Goal: Task Accomplishment & Management: Manage account settings

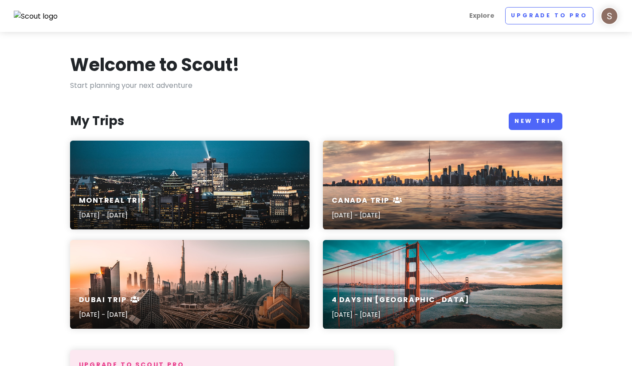
click at [605, 23] on img at bounding box center [609, 16] width 18 height 18
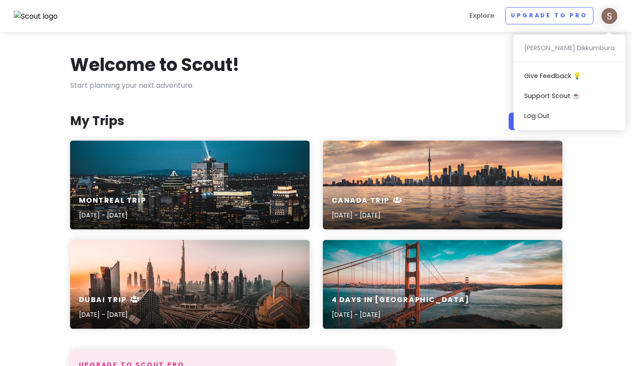
click at [472, 38] on section "Welcome to Scout! Start planning your next adventure My Trips New Trip Montreal…" at bounding box center [316, 371] width 632 height 679
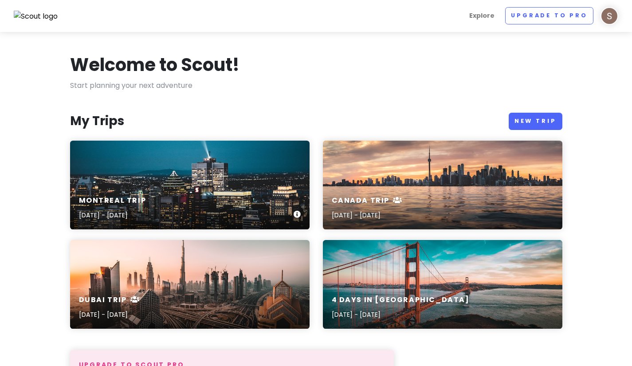
click at [170, 178] on div "Montreal Trip [DATE] - [DATE]" at bounding box center [189, 185] width 239 height 89
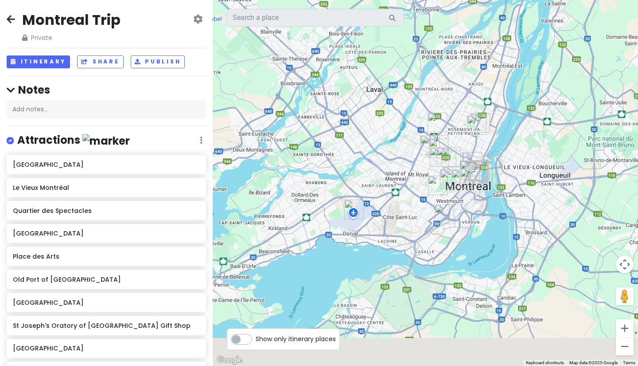
drag, startPoint x: 407, startPoint y: 258, endPoint x: 303, endPoint y: 75, distance: 210.6
click at [303, 75] on div at bounding box center [425, 183] width 425 height 366
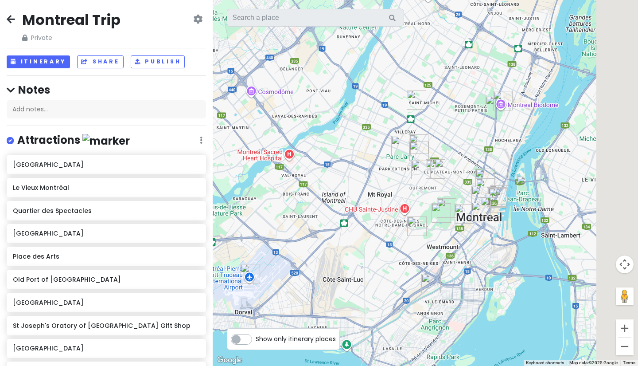
drag, startPoint x: 405, startPoint y: 167, endPoint x: 329, endPoint y: 153, distance: 77.4
click at [329, 153] on div at bounding box center [425, 183] width 425 height 366
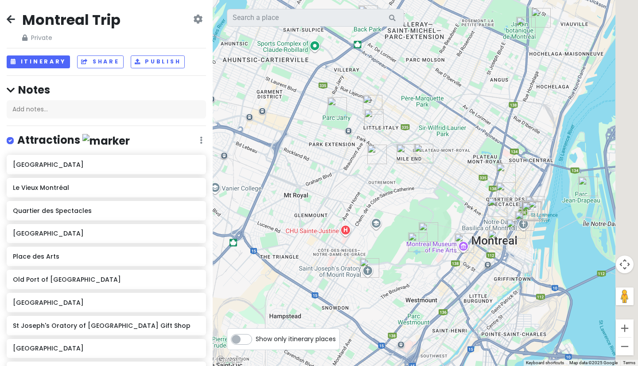
drag, startPoint x: 480, startPoint y: 229, endPoint x: 388, endPoint y: 207, distance: 94.1
click at [387, 206] on div at bounding box center [425, 183] width 425 height 366
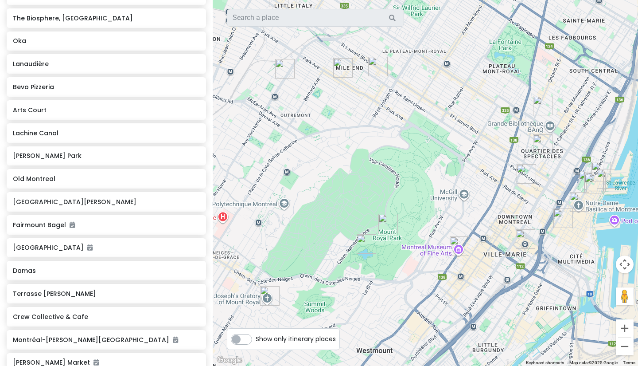
scroll to position [621, 0]
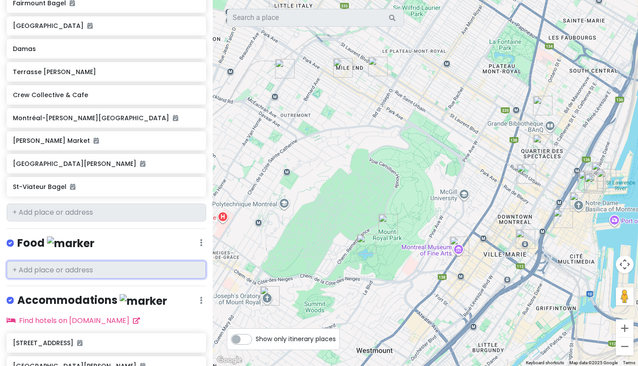
click at [97, 272] on input "text" at bounding box center [106, 270] width 199 height 18
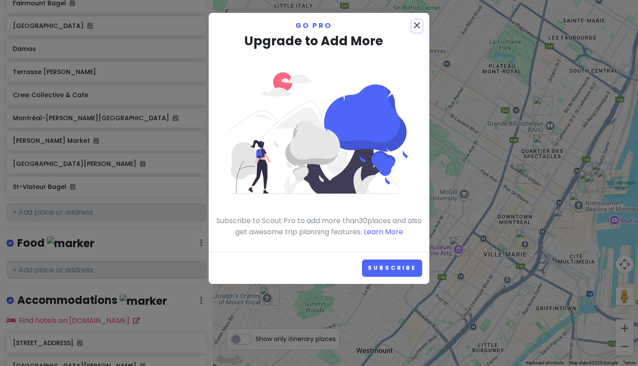
click at [414, 26] on icon "close" at bounding box center [417, 25] width 11 height 11
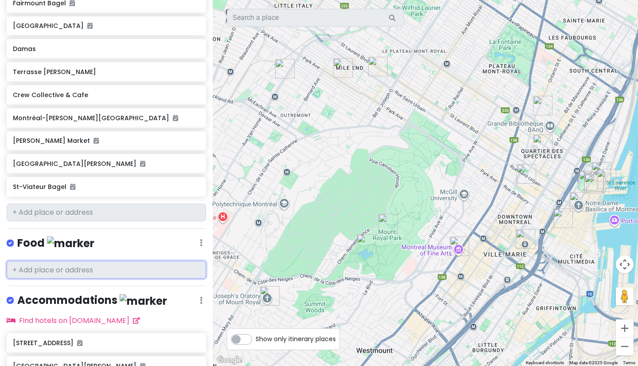
click at [156, 265] on input "text" at bounding box center [106, 270] width 199 height 18
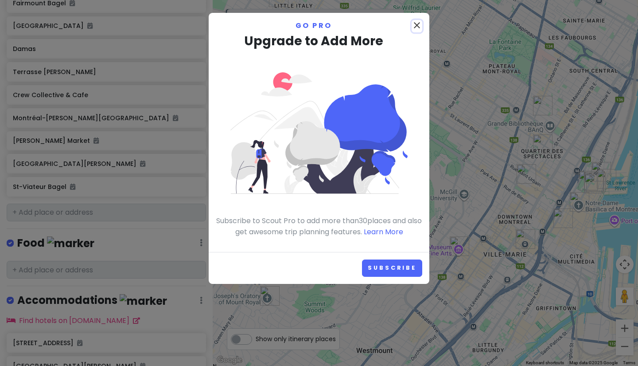
click at [416, 30] on icon "close" at bounding box center [417, 25] width 11 height 11
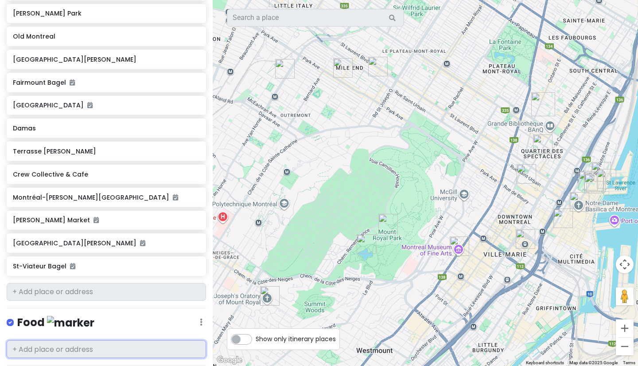
scroll to position [508, 0]
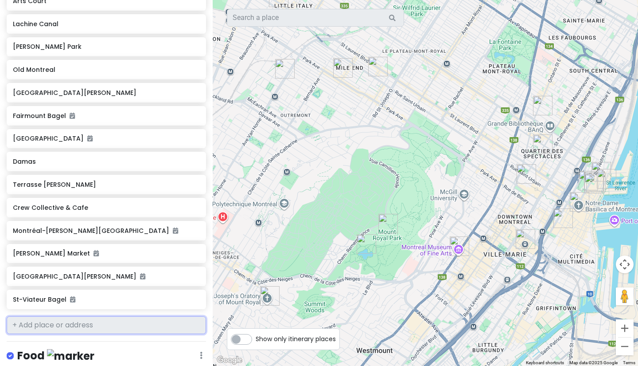
click at [83, 326] on input "text" at bounding box center [106, 325] width 199 height 18
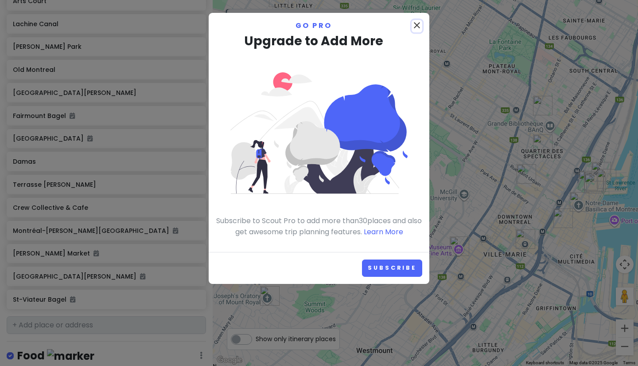
click at [420, 27] on icon "close" at bounding box center [417, 25] width 11 height 11
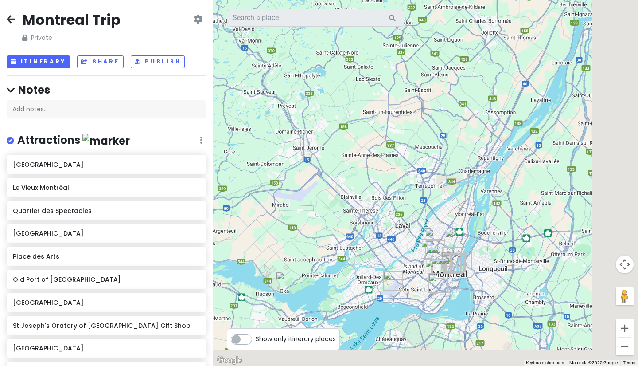
drag, startPoint x: 402, startPoint y: 233, endPoint x: 370, endPoint y: 181, distance: 61.1
click at [370, 181] on div at bounding box center [425, 183] width 425 height 366
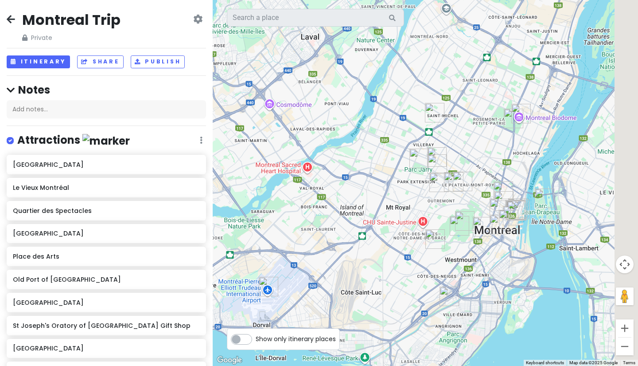
drag, startPoint x: 359, startPoint y: 223, endPoint x: 320, endPoint y: 221, distance: 39.5
click at [320, 221] on div at bounding box center [425, 183] width 425 height 366
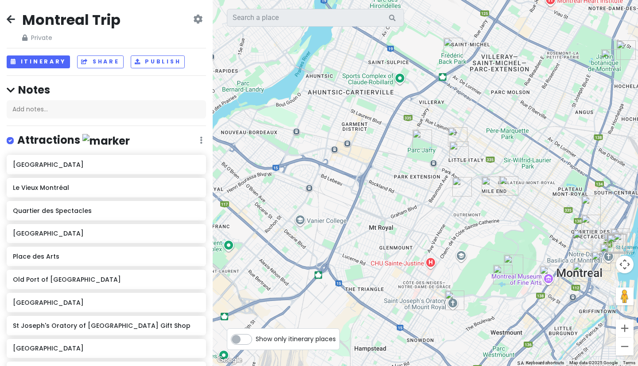
drag, startPoint x: 344, startPoint y: 171, endPoint x: 336, endPoint y: 211, distance: 41.0
click at [336, 211] on div at bounding box center [425, 183] width 425 height 366
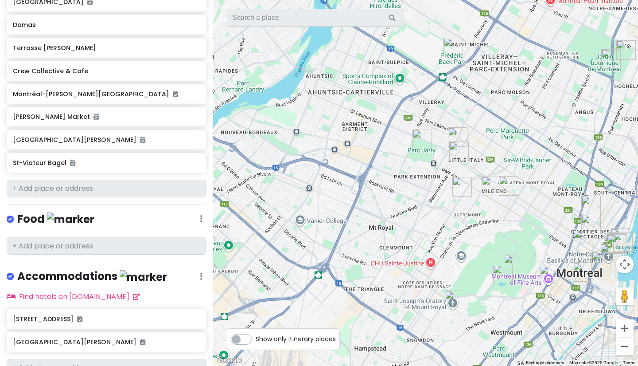
scroll to position [685, 0]
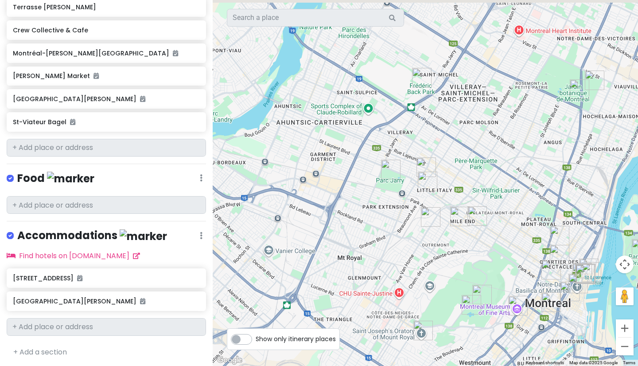
drag, startPoint x: 364, startPoint y: 211, endPoint x: 361, endPoint y: 229, distance: 18.1
click at [359, 230] on div at bounding box center [425, 183] width 425 height 366
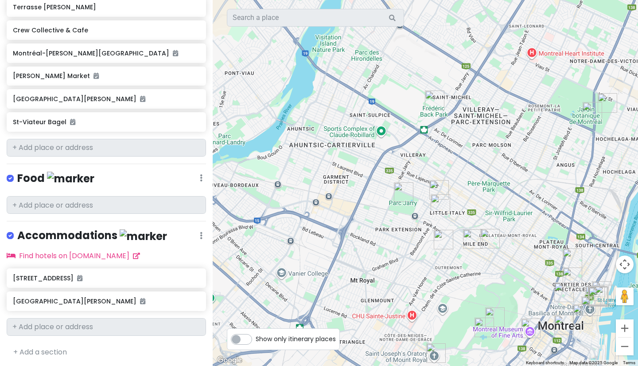
drag, startPoint x: 362, startPoint y: 199, endPoint x: 374, endPoint y: 223, distance: 26.0
click at [374, 223] on div at bounding box center [425, 183] width 425 height 366
click at [91, 302] on h6 "[GEOGRAPHIC_DATA][PERSON_NAME]" at bounding box center [103, 301] width 180 height 8
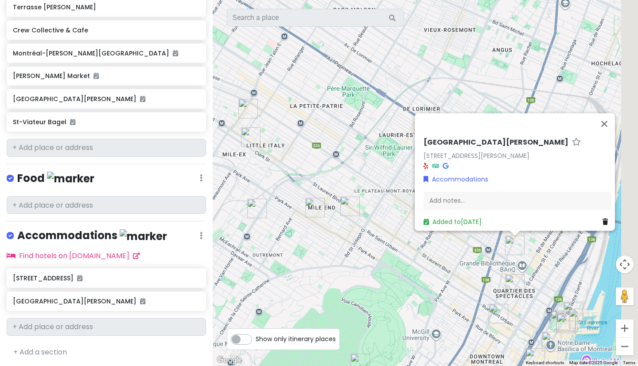
drag, startPoint x: 334, startPoint y: 261, endPoint x: 273, endPoint y: 217, distance: 74.7
click at [273, 218] on div "[STREET_ADDRESS][PERSON_NAME] [STREET_ADDRESS][PERSON_NAME] Accommodations Add …" at bounding box center [425, 183] width 425 height 366
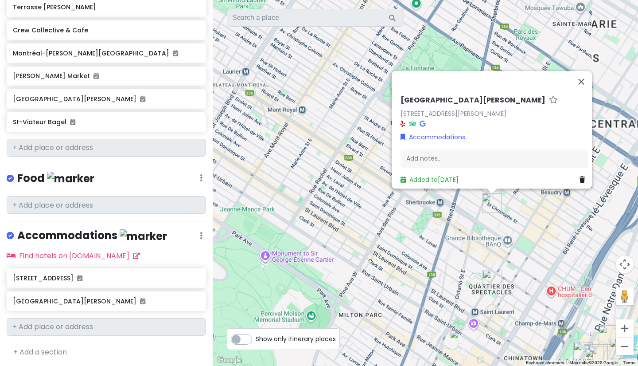
drag, startPoint x: 377, startPoint y: 223, endPoint x: 268, endPoint y: 221, distance: 108.6
click at [268, 221] on div "[STREET_ADDRESS][PERSON_NAME] [STREET_ADDRESS][PERSON_NAME] Accommodations Add …" at bounding box center [425, 183] width 425 height 366
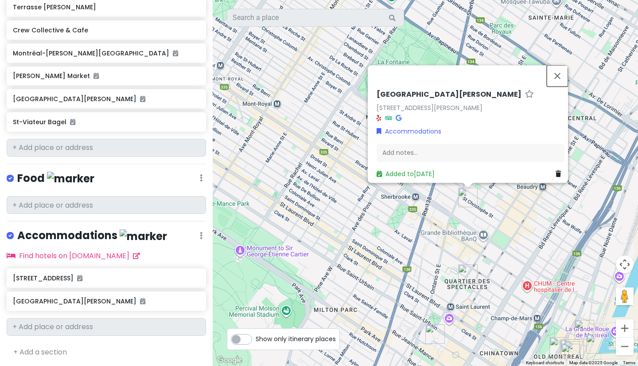
click at [559, 74] on button "Close" at bounding box center [557, 75] width 21 height 21
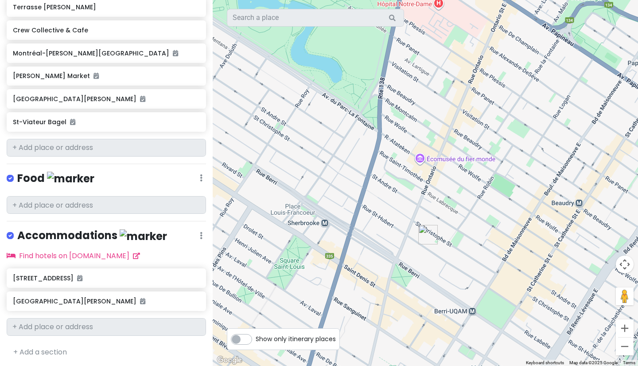
drag, startPoint x: 485, startPoint y: 180, endPoint x: 490, endPoint y: 179, distance: 4.5
click at [490, 179] on div at bounding box center [425, 183] width 425 height 366
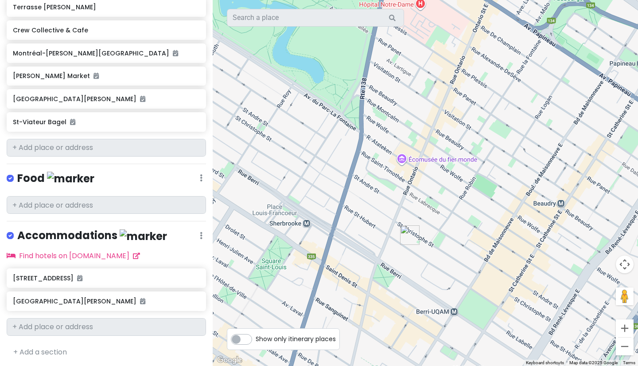
drag, startPoint x: 380, startPoint y: 256, endPoint x: 359, endPoint y: 257, distance: 20.8
click at [359, 257] on div at bounding box center [425, 183] width 425 height 366
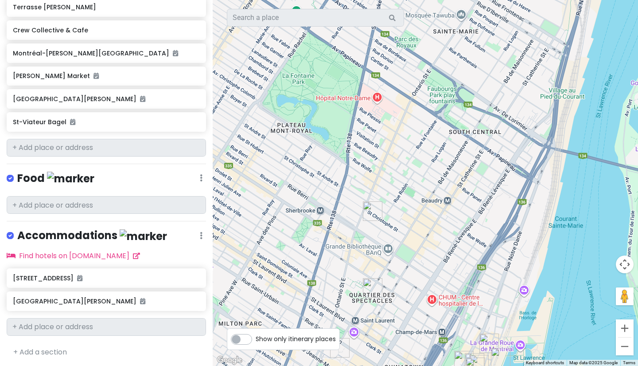
drag, startPoint x: 379, startPoint y: 262, endPoint x: 367, endPoint y: 233, distance: 31.6
click at [367, 233] on div at bounding box center [425, 183] width 425 height 366
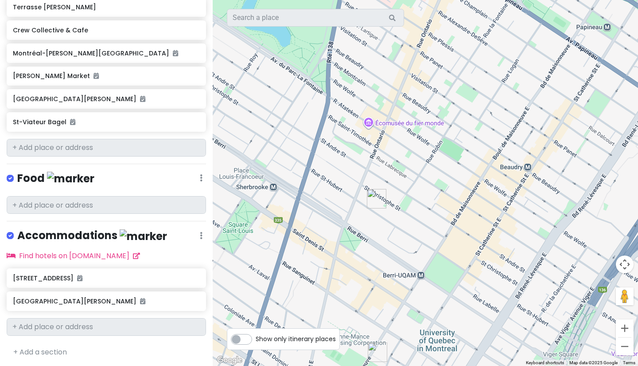
drag, startPoint x: 360, startPoint y: 231, endPoint x: 382, endPoint y: 231, distance: 21.7
click at [382, 231] on div at bounding box center [425, 183] width 425 height 366
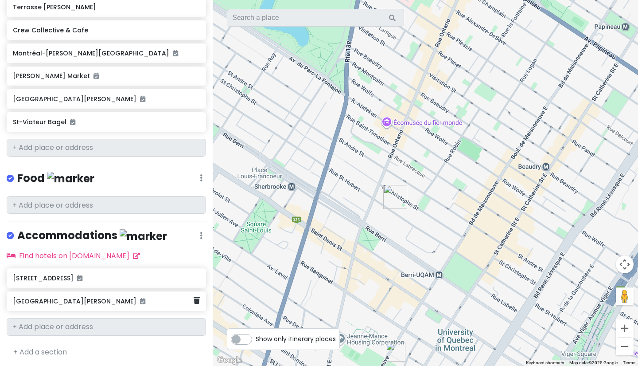
click at [109, 301] on h6 "[GEOGRAPHIC_DATA][PERSON_NAME]" at bounding box center [103, 301] width 180 height 8
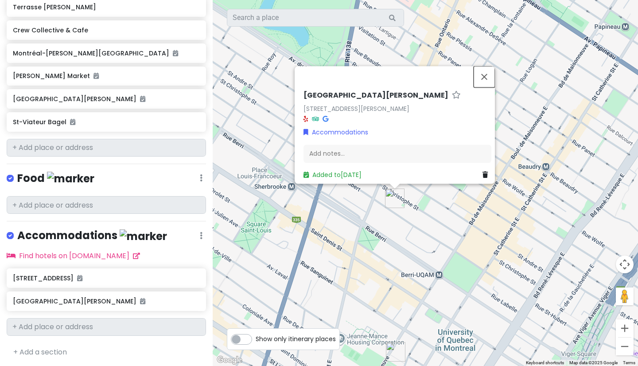
click at [485, 73] on button "Close" at bounding box center [484, 76] width 21 height 21
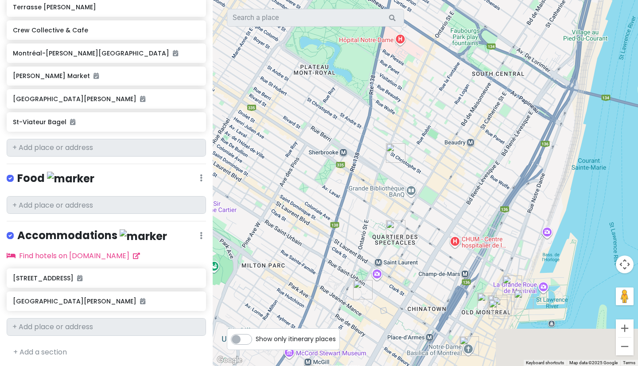
drag, startPoint x: 408, startPoint y: 278, endPoint x: 399, endPoint y: 198, distance: 80.7
click at [399, 198] on div at bounding box center [425, 183] width 425 height 366
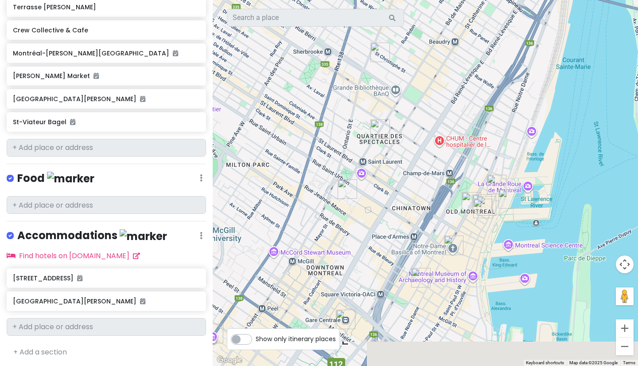
drag, startPoint x: 399, startPoint y: 242, endPoint x: 381, endPoint y: 140, distance: 103.5
click at [381, 140] on div at bounding box center [425, 183] width 425 height 366
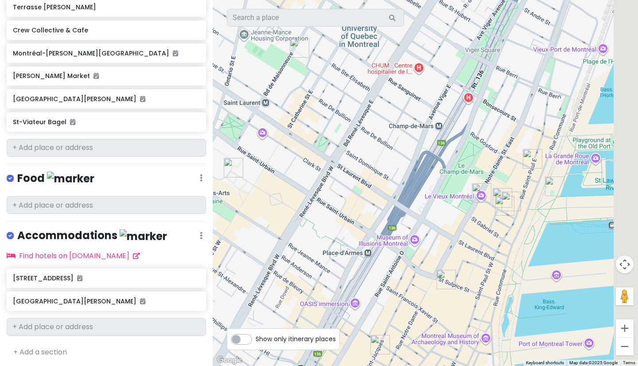
drag, startPoint x: 365, startPoint y: 193, endPoint x: 360, endPoint y: 190, distance: 5.8
click at [360, 190] on div at bounding box center [425, 183] width 425 height 366
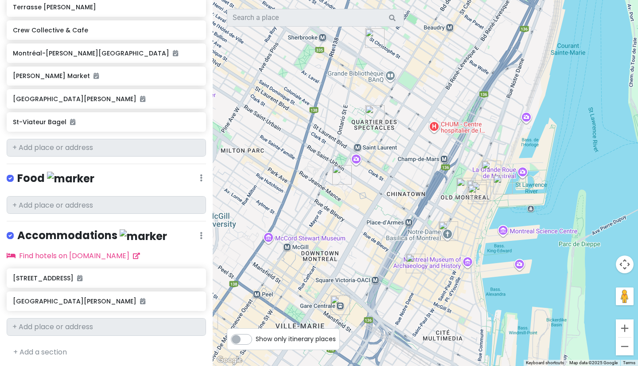
drag, startPoint x: 364, startPoint y: 191, endPoint x: 412, endPoint y: 192, distance: 48.3
click at [412, 192] on div at bounding box center [425, 183] width 425 height 366
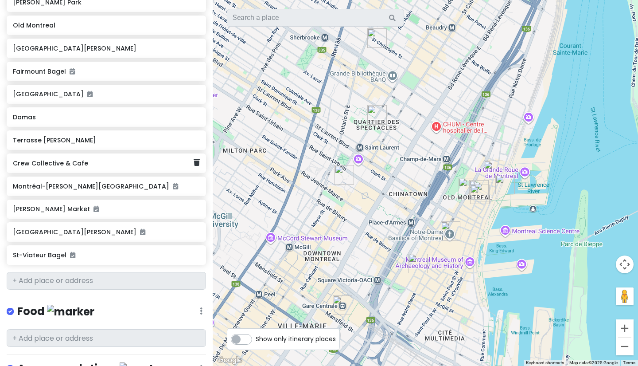
scroll to position [375, 0]
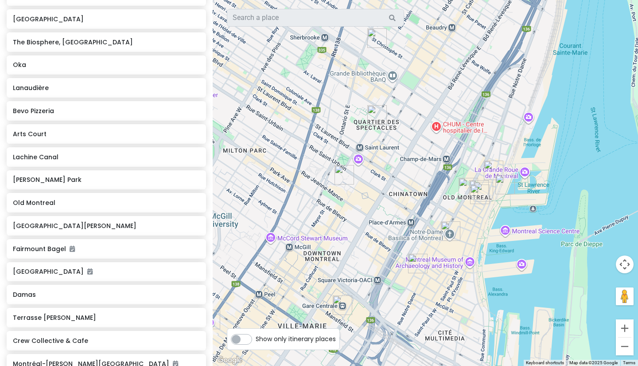
drag, startPoint x: 394, startPoint y: 196, endPoint x: 515, endPoint y: 265, distance: 139.7
click at [515, 265] on div at bounding box center [425, 183] width 425 height 366
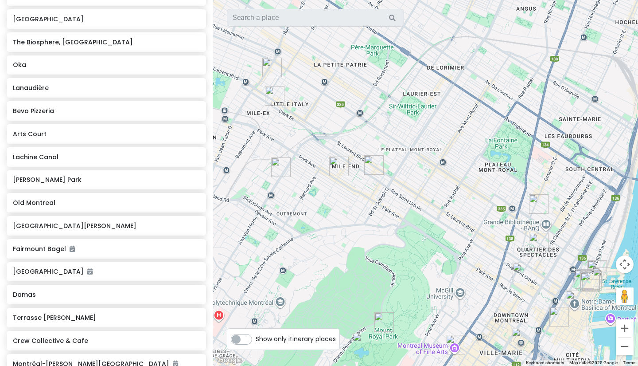
drag, startPoint x: 351, startPoint y: 222, endPoint x: 360, endPoint y: 228, distance: 10.2
click at [360, 228] on div at bounding box center [425, 183] width 425 height 366
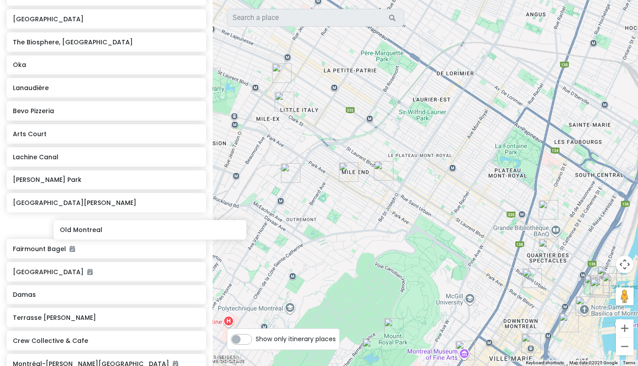
drag, startPoint x: 253, startPoint y: 219, endPoint x: 250, endPoint y: 226, distance: 8.1
click at [250, 225] on div "Montreal Trip Private Change Dates Make a Copy Delete Trip Go Pro ⚡️ Give Feedb…" at bounding box center [319, 183] width 638 height 366
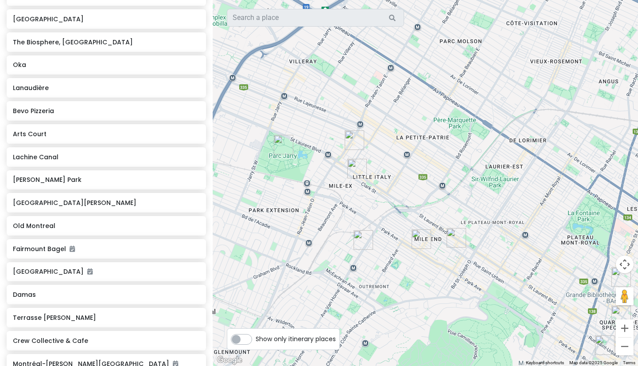
drag, startPoint x: 346, startPoint y: 218, endPoint x: 384, endPoint y: 256, distance: 54.2
click at [391, 260] on div at bounding box center [425, 183] width 425 height 366
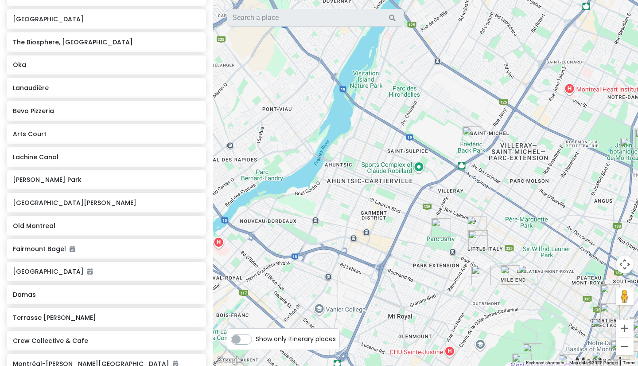
click at [423, 260] on div at bounding box center [425, 183] width 425 height 366
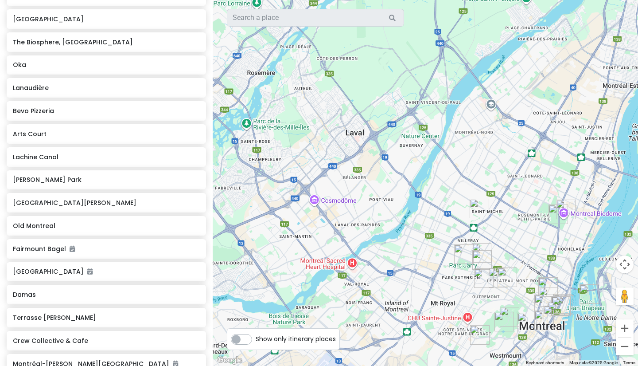
click at [368, 266] on div at bounding box center [425, 183] width 425 height 366
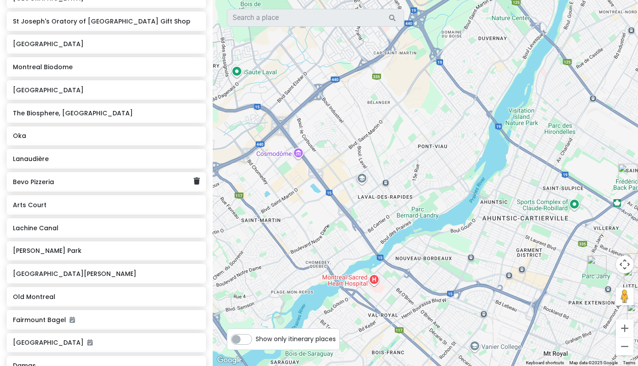
scroll to position [286, 0]
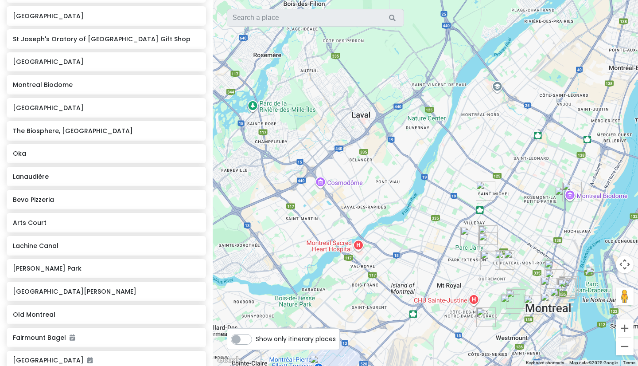
drag, startPoint x: 359, startPoint y: 238, endPoint x: 328, endPoint y: 215, distance: 38.3
click at [328, 215] on div at bounding box center [425, 183] width 425 height 366
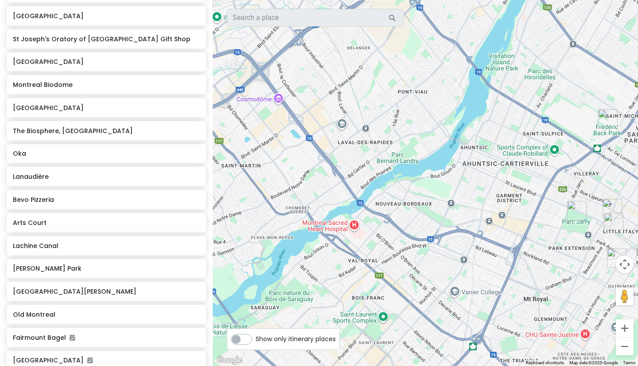
drag, startPoint x: 325, startPoint y: 212, endPoint x: 371, endPoint y: 219, distance: 46.6
click at [371, 219] on div at bounding box center [425, 183] width 425 height 366
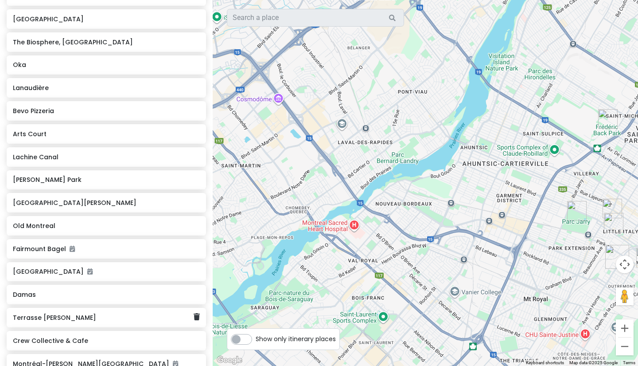
scroll to position [464, 0]
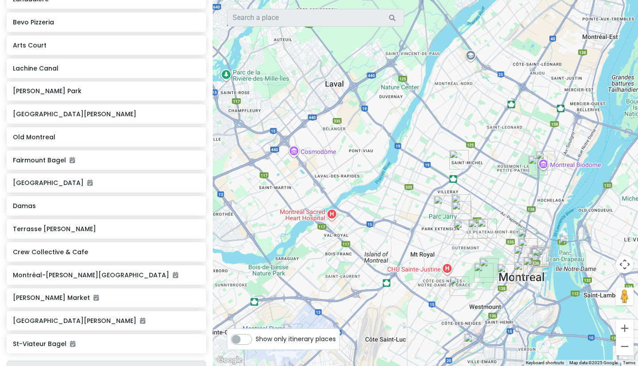
drag, startPoint x: 418, startPoint y: 214, endPoint x: 346, endPoint y: 209, distance: 72.4
click at [346, 209] on div at bounding box center [425, 183] width 425 height 366
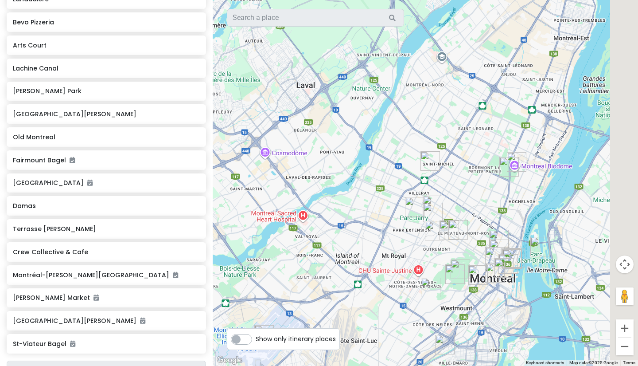
click at [456, 185] on div at bounding box center [609, 185] width 425 height 0
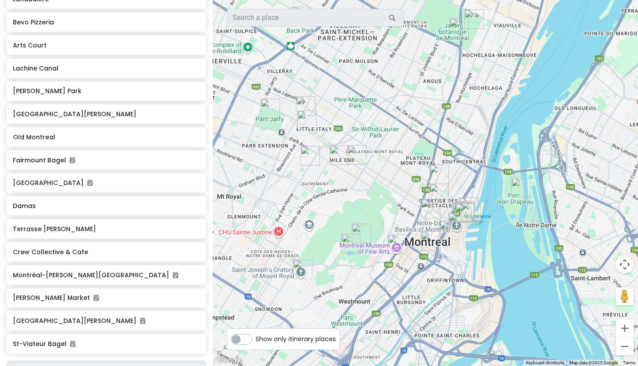
click at [427, 173] on img "1749 Rue St-Hubert" at bounding box center [439, 174] width 27 height 27
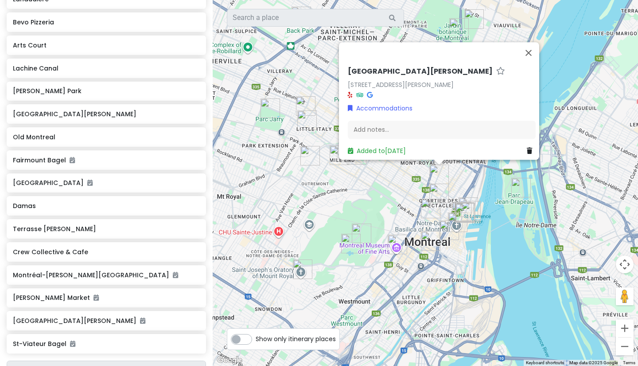
click at [384, 189] on div "To navigate, press the arrow keys. [STREET_ADDRESS][PERSON_NAME] [STREET_ADDRES…" at bounding box center [425, 183] width 425 height 366
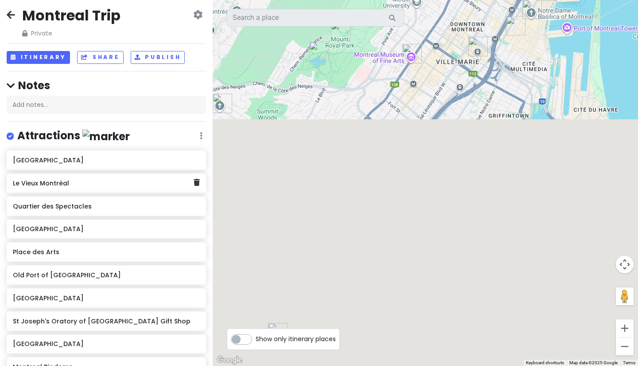
scroll to position [3, 0]
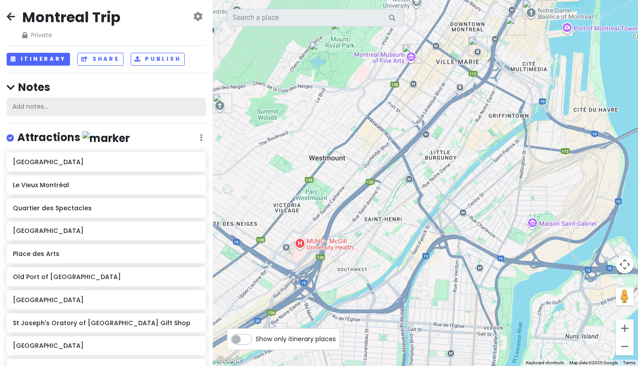
click at [127, 104] on div "Add notes..." at bounding box center [106, 107] width 199 height 19
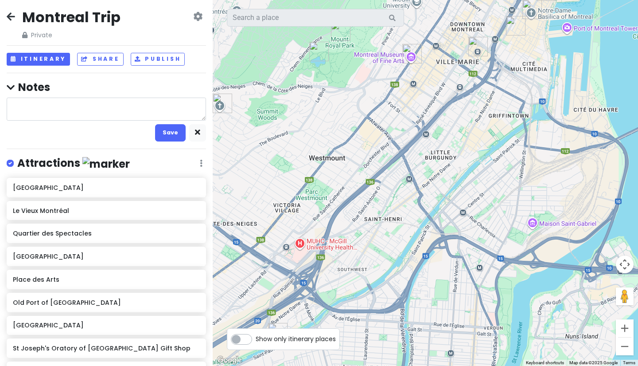
type textarea "x"
type textarea "T"
type textarea "x"
type textarea "TE"
type textarea "x"
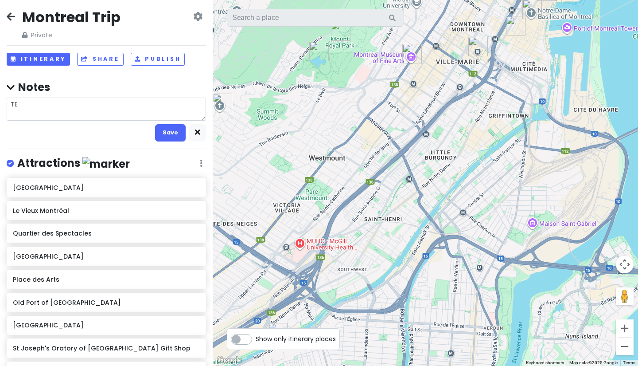
type textarea "TER"
type textarea "x"
type textarea "TERR"
type textarea "x"
type textarea "TERRA"
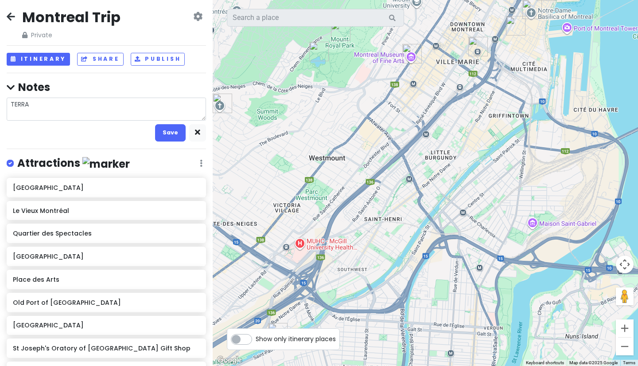
type textarea "x"
type textarea "TERRAC"
type textarea "x"
type textarea "TERRACE"
type textarea "x"
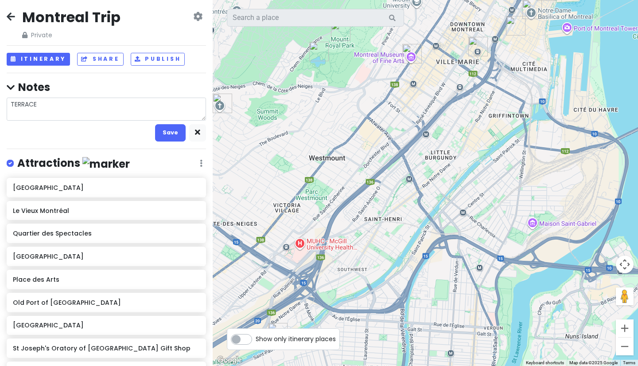
type textarea "TERRAC"
type textarea "x"
type textarea "TERRA"
type textarea "x"
type textarea "TERR"
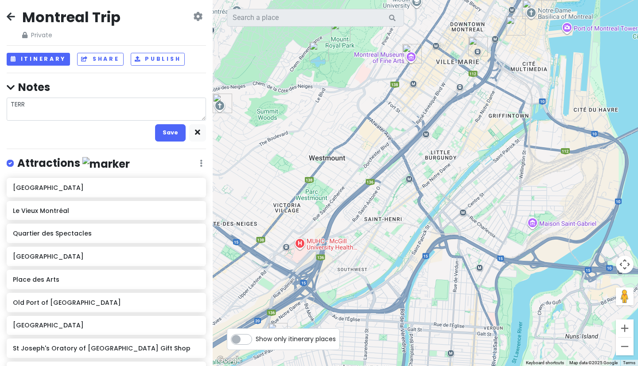
type textarea "x"
type textarea "TER"
type textarea "x"
type textarea "TE"
type textarea "x"
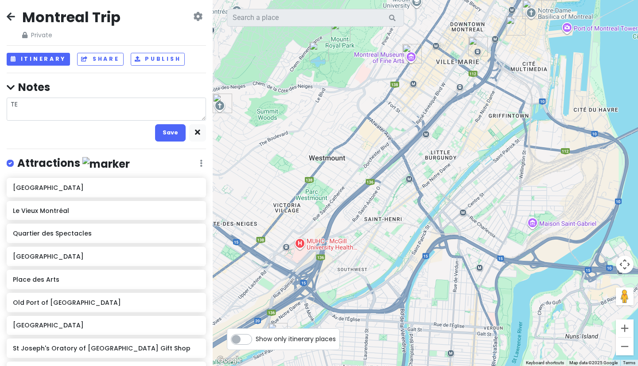
type textarea "T"
type textarea "x"
type textarea "R"
type textarea "x"
type textarea "RI"
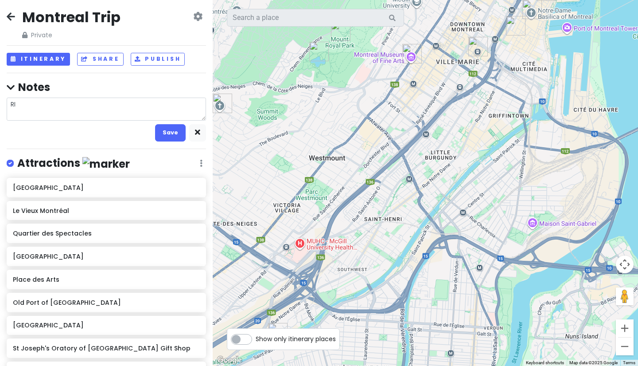
type textarea "x"
type textarea "RIV"
type textarea "x"
type textarea "RIVE"
type textarea "x"
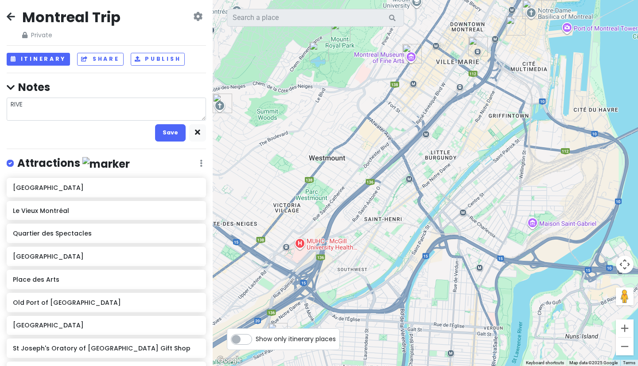
type textarea "RIVER"
type textarea "x"
type textarea "RIVER"
type textarea "x"
type textarea "RIVER S"
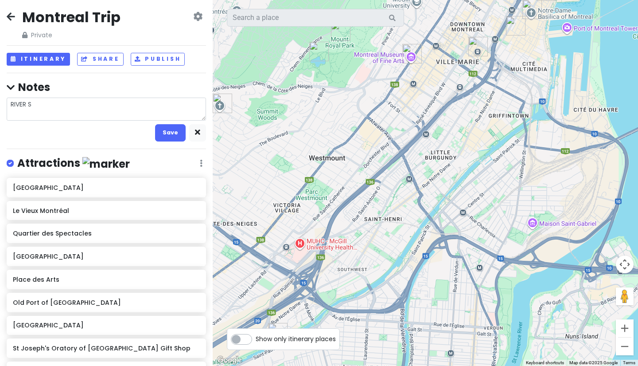
type textarea "x"
type textarea "RIVER SI"
type textarea "x"
type textarea "RIVER SID"
type textarea "x"
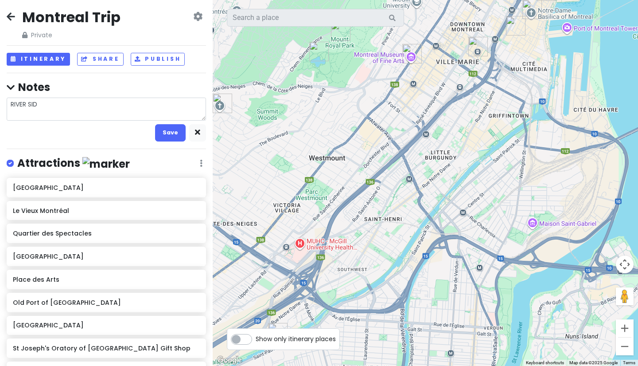
type textarea "RIVER SIDE"
type textarea "x"
type textarea "RIVER SIDE"
type textarea "x"
type textarea "RIVER SIDE -"
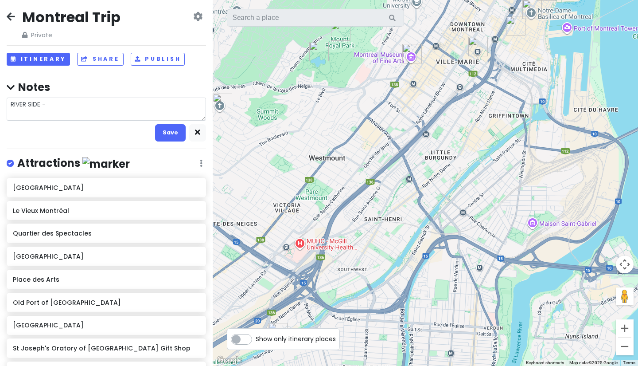
type textarea "x"
type textarea "RIVER SIDE -"
type textarea "x"
type textarea "RIVER SIDE -"
type textarea "x"
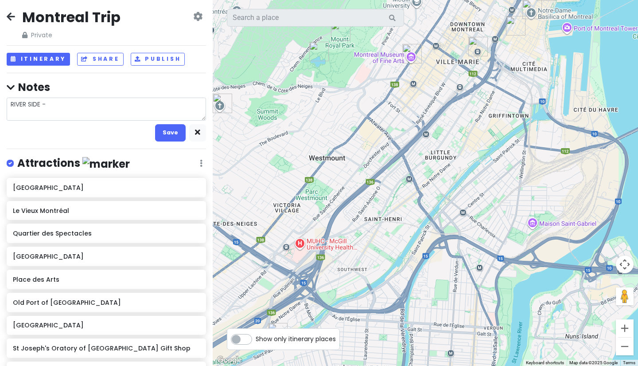
type textarea "RIVER SIDE - g"
type textarea "x"
type textarea "RIVER SIDE - gR"
type textarea "x"
type textarea "RIVER SIDE - gRI"
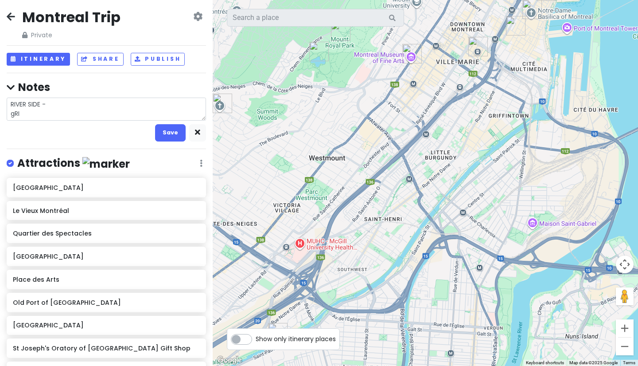
type textarea "x"
type textarea "RIVER SIDE - gRIF"
type textarea "x"
type textarea "RIVER SIDE - gRIFF"
type textarea "x"
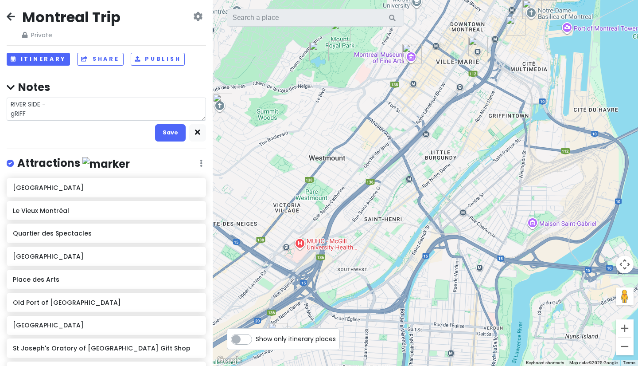
type textarea "RIVER SIDE - gRIFFI"
type textarea "x"
type textarea "RIVER SIDE - [PERSON_NAME]"
type textarea "x"
type textarea "RIVER SIDE - gRIFFI"
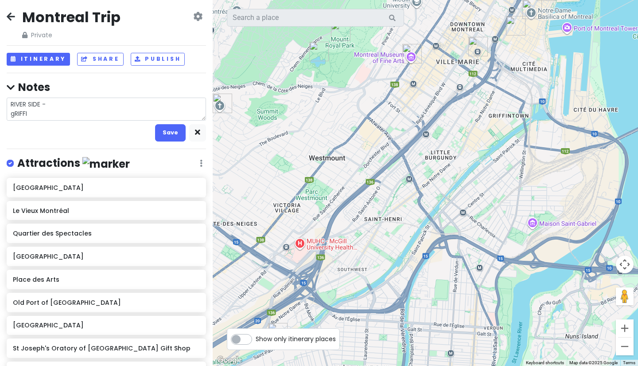
type textarea "x"
type textarea "RIVER SIDE - gRIFF"
type textarea "x"
type textarea "RIVER SIDE - gRIF"
type textarea "x"
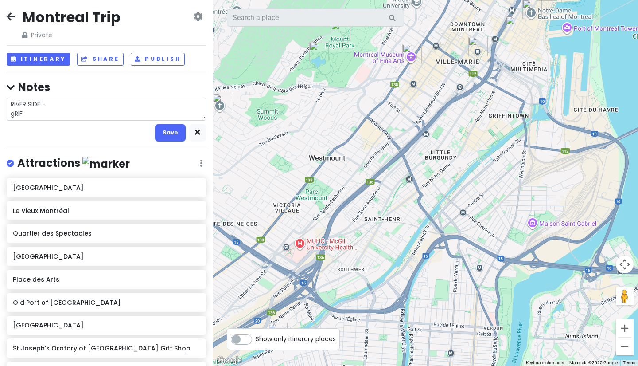
type textarea "RIVER SIDE - gRI"
type textarea "x"
type textarea "RIVER SIDE - gR"
type textarea "x"
type textarea "RIVER SIDE - g"
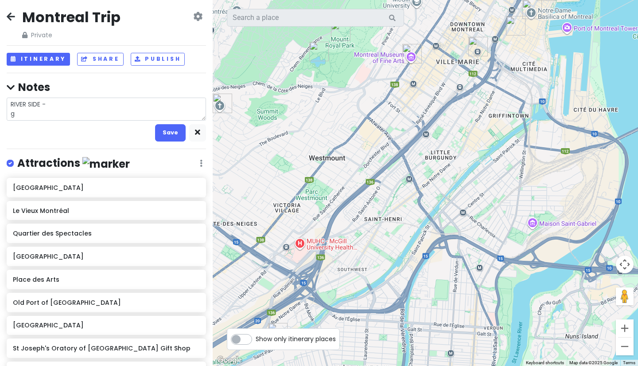
type textarea "x"
type textarea "RIVER SIDE -"
type textarea "x"
type textarea "RIVER SIDE - G"
type textarea "x"
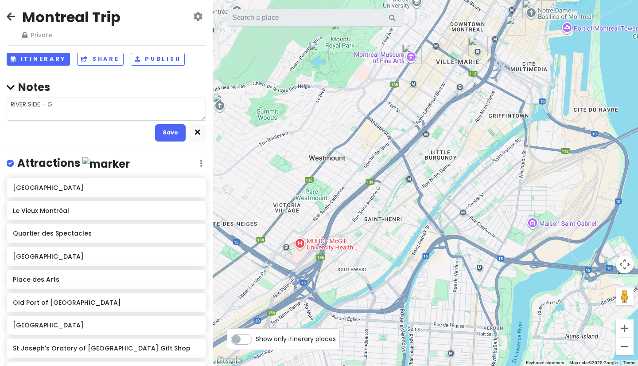
type textarea "RIVER SIDE - Gr"
type textarea "x"
type textarea "RIVER SIDE - G"
type textarea "x"
type textarea "RIVER SIDE -"
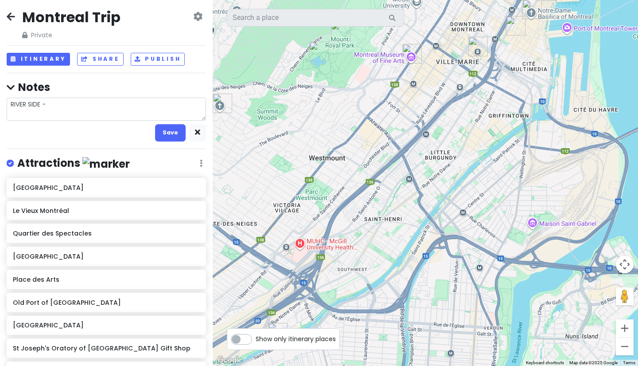
type textarea "x"
type textarea "RIVER SIDE -"
type textarea "x"
type textarea "RIVER SIDE -"
type textarea "x"
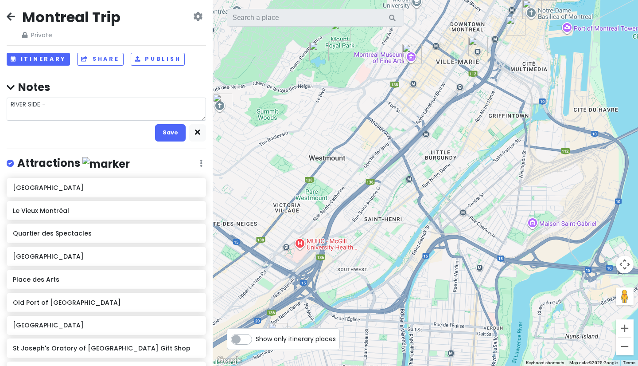
type textarea "RIVER SIDE - G"
type textarea "x"
type textarea "RIVER SIDE - Gr"
type textarea "x"
type textarea "RIVER SIDE - Gri"
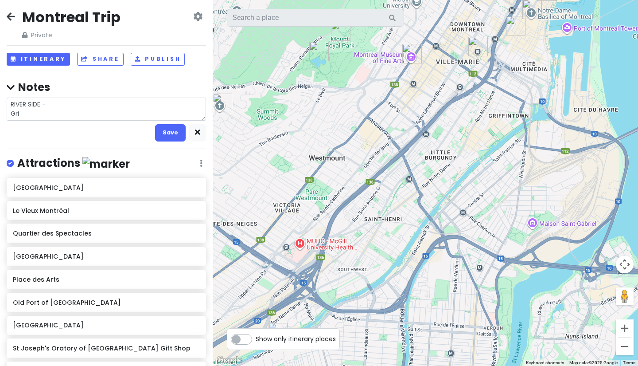
type textarea "x"
type textarea "RIVER SIDE - Grif"
type textarea "x"
type textarea "RIVER SIDE - Griff"
type textarea "x"
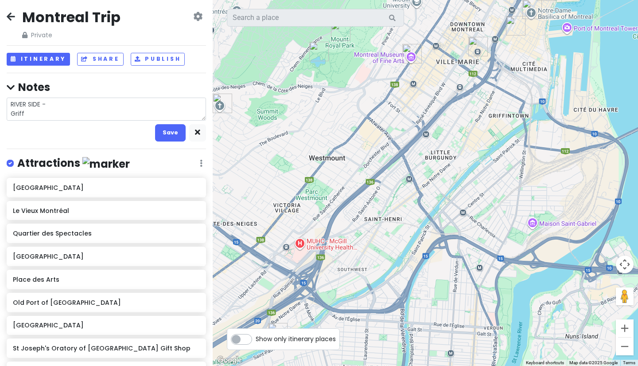
type textarea "RIVER SIDE - Griffi"
type textarea "x"
type textarea "RIVER SIDE - [PERSON_NAME]"
type textarea "x"
type textarea "RIVER SIDE - [PERSON_NAME]"
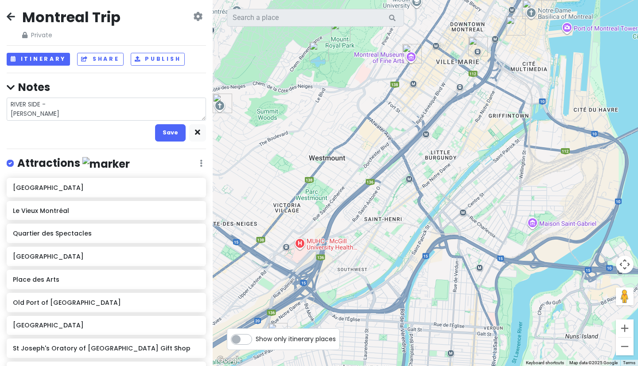
type textarea "x"
type textarea "RIVER SIDE - [PERSON_NAME]"
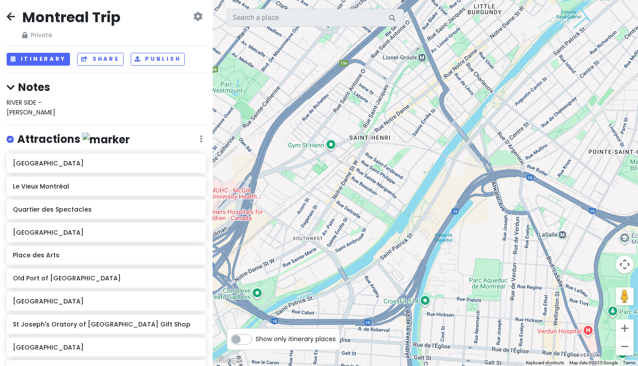
drag, startPoint x: 359, startPoint y: 233, endPoint x: 317, endPoint y: 154, distance: 88.8
click at [317, 154] on div at bounding box center [425, 183] width 425 height 366
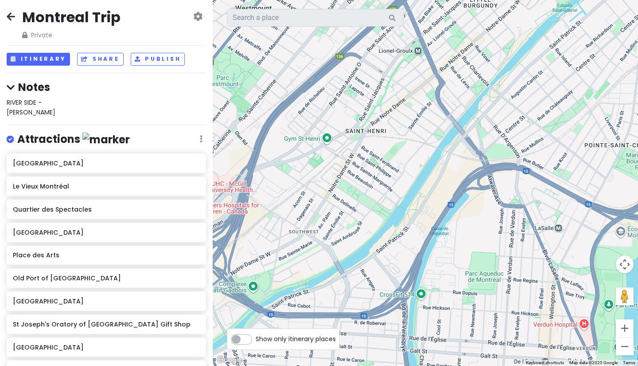
click at [24, 106] on span "RIVER SIDE - [PERSON_NAME]" at bounding box center [31, 107] width 49 height 19
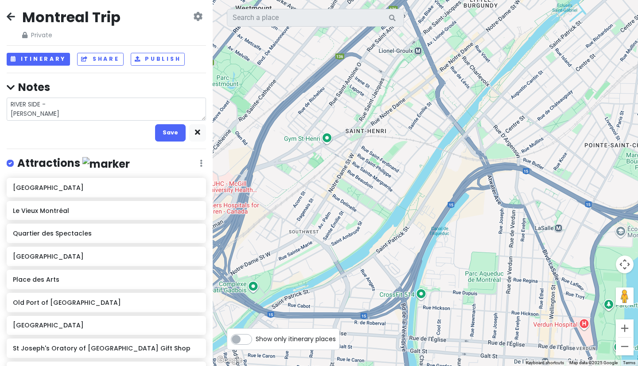
click at [39, 111] on textarea "RIVER SIDE - [PERSON_NAME]" at bounding box center [106, 109] width 199 height 23
type textarea "x"
type textarea "RIVER SIDE - [PERSON_NAME]"
type textarea "x"
type textarea "RIVER SIDE - [PERSON_NAME] t"
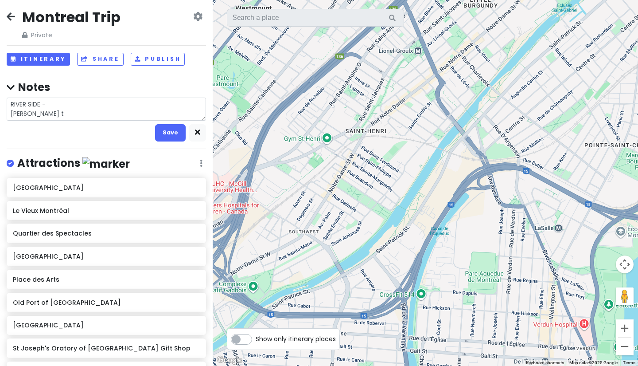
type textarea "x"
type textarea "RIVER SIDE - [PERSON_NAME] to"
type textarea "x"
type textarea "RIVER SIDE - [PERSON_NAME] tow"
type textarea "x"
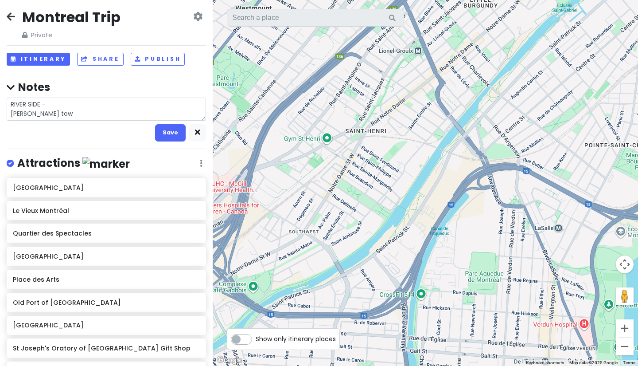
type textarea "RIVER SIDE - [PERSON_NAME][GEOGRAPHIC_DATA]"
type textarea "x"
type textarea "RIVER SIDE - [PERSON_NAME][GEOGRAPHIC_DATA]"
type textarea "x"
type textarea "RIVER SIDE - [PERSON_NAME][GEOGRAPHIC_DATA] -"
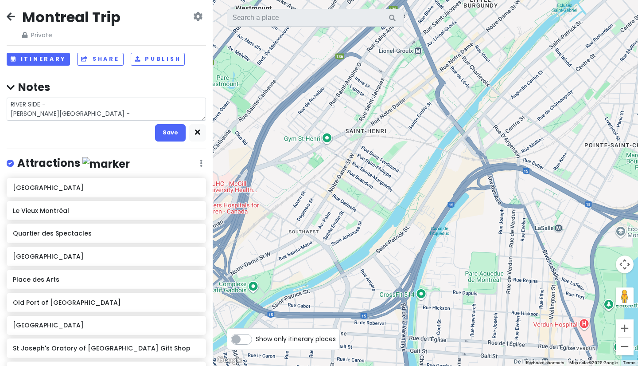
type textarea "x"
type textarea "RIVER SIDE - [PERSON_NAME][GEOGRAPHIC_DATA] -"
type textarea "x"
type textarea "RIVER SIDE - [PERSON_NAME] town - b"
type textarea "x"
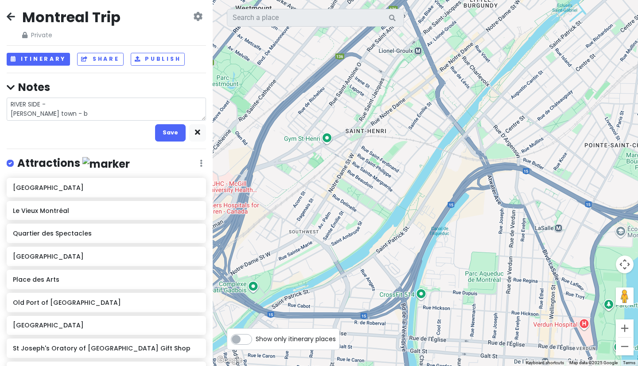
type textarea "RIVER SIDE - [PERSON_NAME][GEOGRAPHIC_DATA] - br"
type textarea "x"
type textarea "RIVER SIDE - [PERSON_NAME][GEOGRAPHIC_DATA] - [GEOGRAPHIC_DATA]"
type textarea "x"
type textarea "RIVER SIDE - [PERSON_NAME][GEOGRAPHIC_DATA] - [GEOGRAPHIC_DATA]"
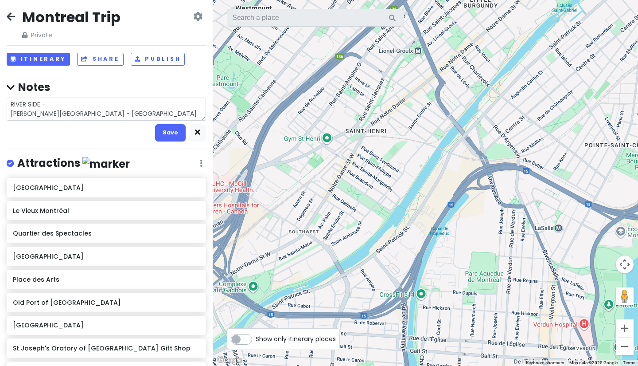
type textarea "x"
type textarea "RIVER SIDE - [PERSON_NAME][GEOGRAPHIC_DATA] - [GEOGRAPHIC_DATA]"
type textarea "x"
type textarea "RIVER SIDE - [PERSON_NAME][GEOGRAPHIC_DATA] - [GEOGRAPHIC_DATA]"
type textarea "x"
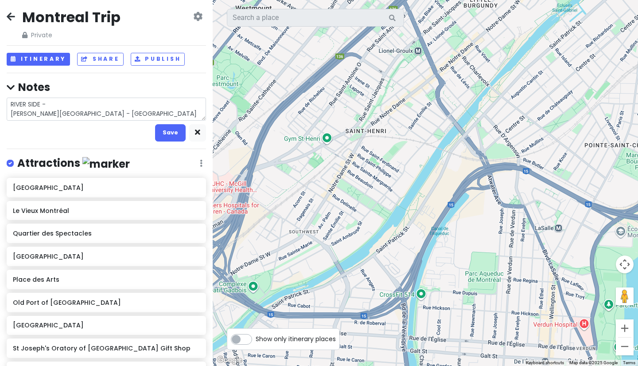
type textarea "RIVER SIDE - [PERSON_NAME][GEOGRAPHIC_DATA] - [GEOGRAPHIC_DATA]"
type textarea "x"
type textarea "RIVER SIDE - [PERSON_NAME][GEOGRAPHIC_DATA] - [GEOGRAPHIC_DATA]"
type textarea "x"
type textarea "RIVER SIDE - [PERSON_NAME][GEOGRAPHIC_DATA] - [GEOGRAPHIC_DATA]"
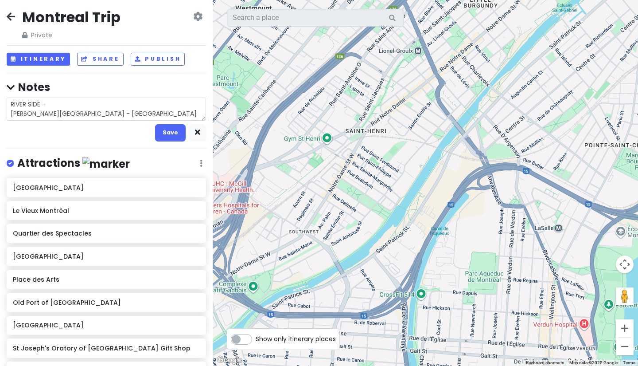
type textarea "x"
type textarea "RIVER SIDE - [PERSON_NAME][GEOGRAPHIC_DATA] - [GEOGRAPHIC_DATA]"
type textarea "x"
type textarea "RIVER SIDE - [PERSON_NAME][GEOGRAPHIC_DATA] - br"
type textarea "x"
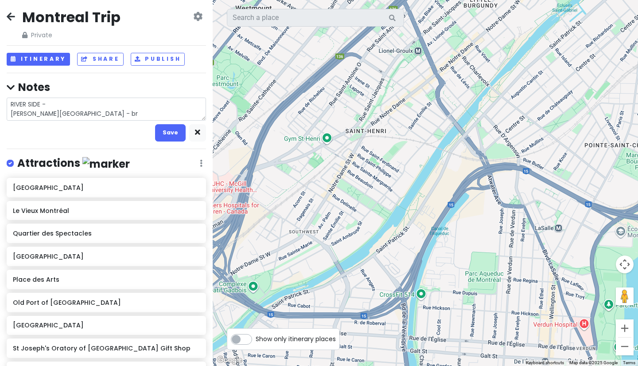
type textarea "RIVER SIDE - [PERSON_NAME] town - b"
type textarea "x"
type textarea "RIVER SIDE - [PERSON_NAME] town - [GEOGRAPHIC_DATA]"
type textarea "x"
type textarea "RIVER SIDE - [PERSON_NAME][GEOGRAPHIC_DATA] - [GEOGRAPHIC_DATA]"
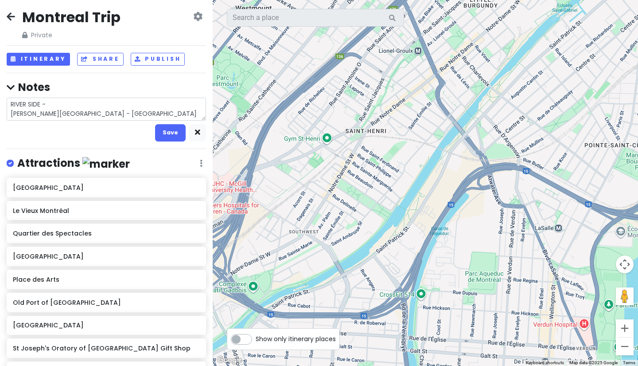
type textarea "x"
type textarea "RIVER SIDE - [PERSON_NAME][GEOGRAPHIC_DATA] - [GEOGRAPHIC_DATA]"
type textarea "x"
type textarea "RIVER SIDE - [PERSON_NAME][GEOGRAPHIC_DATA] - [GEOGRAPHIC_DATA] c"
type textarea "x"
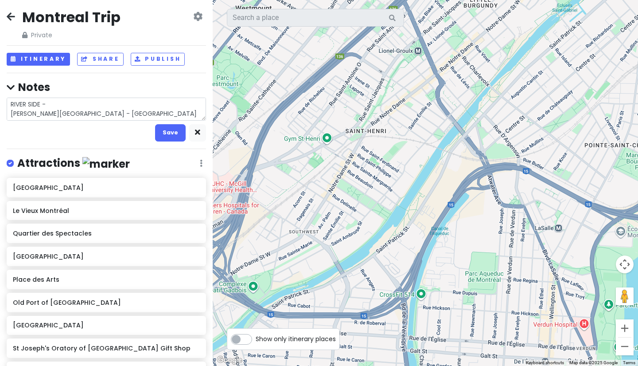
type textarea "RIVER SIDE - [PERSON_NAME][GEOGRAPHIC_DATA] - [GEOGRAPHIC_DATA] ci"
type textarea "x"
type textarea "RIVER SIDE - [PERSON_NAME][GEOGRAPHIC_DATA] - bixi cit"
type textarea "x"
type textarea "RIVER SIDE - [PERSON_NAME][GEOGRAPHIC_DATA] - [GEOGRAPHIC_DATA]"
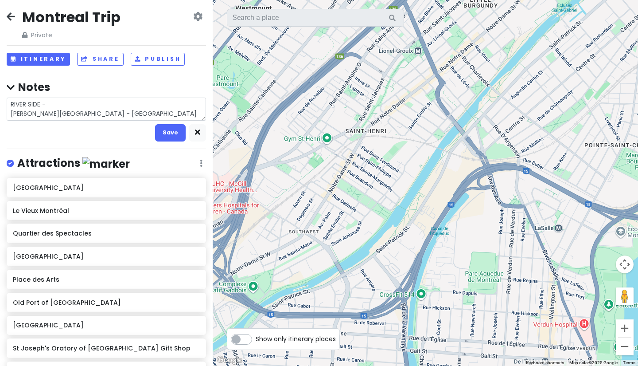
type textarea "x"
type textarea "RIVER SIDE - [PERSON_NAME][GEOGRAPHIC_DATA] - [GEOGRAPHIC_DATA]"
type textarea "x"
type textarea "RIVER SIDE - [PERSON_NAME][GEOGRAPHIC_DATA] - [GEOGRAPHIC_DATA] b"
type textarea "x"
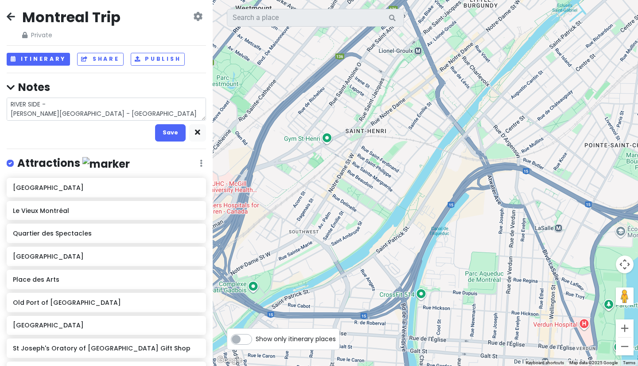
type textarea "RIVER SIDE - [PERSON_NAME][GEOGRAPHIC_DATA] - [GEOGRAPHIC_DATA] bi"
type textarea "x"
type textarea "RIVER SIDE - [PERSON_NAME][GEOGRAPHIC_DATA] - [GEOGRAPHIC_DATA] city bike"
type textarea "x"
type textarea "RIVER SIDE - [PERSON_NAME][GEOGRAPHIC_DATA] - bixi city bikes"
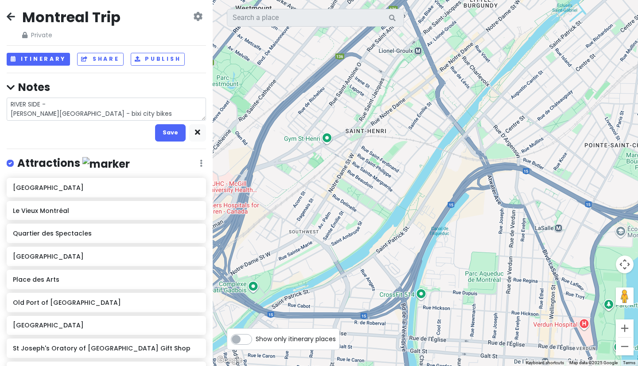
type textarea "x"
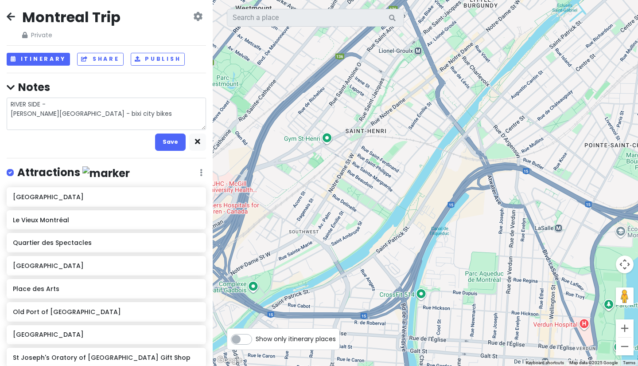
type textarea "RIVER SIDE - [PERSON_NAME][GEOGRAPHIC_DATA] - bixi city bikes"
click at [162, 150] on button "Save" at bounding box center [170, 141] width 31 height 17
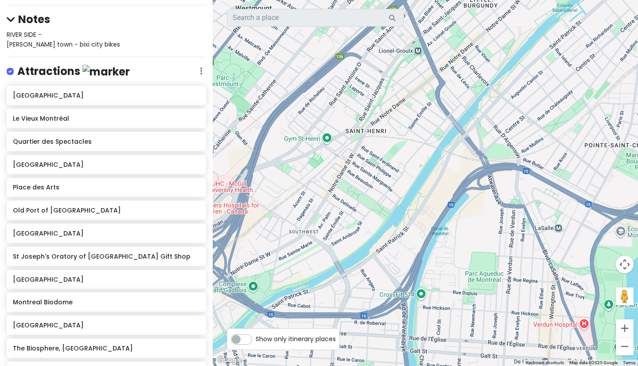
scroll to position [35, 0]
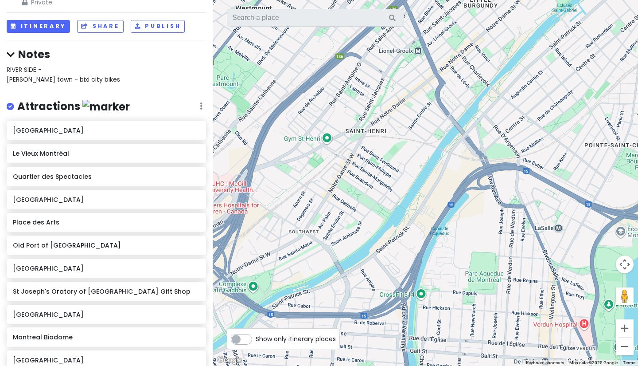
click at [107, 76] on div "RIVER SIDE - [PERSON_NAME][GEOGRAPHIC_DATA] - bixi city bikes" at bounding box center [106, 75] width 199 height 20
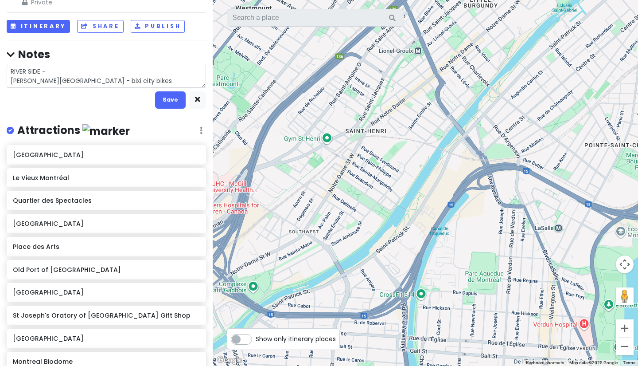
click at [107, 78] on textarea "RIVER SIDE - [PERSON_NAME][GEOGRAPHIC_DATA] - bixi city bikes" at bounding box center [106, 76] width 199 height 23
type textarea "x"
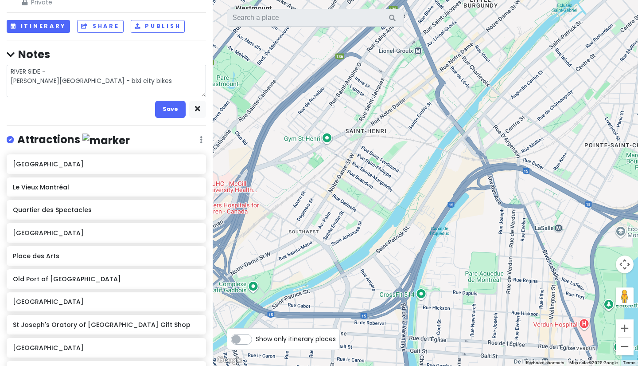
type textarea "RIVER SIDE - [PERSON_NAME][GEOGRAPHIC_DATA] - bixi city bikes H"
type textarea "x"
type textarea "RIVER SIDE - [PERSON_NAME][GEOGRAPHIC_DATA] - bixi city bikes Ha"
type textarea "x"
type textarea "RIVER SIDE - [PERSON_NAME][GEOGRAPHIC_DATA] - bixi city bikes Hap"
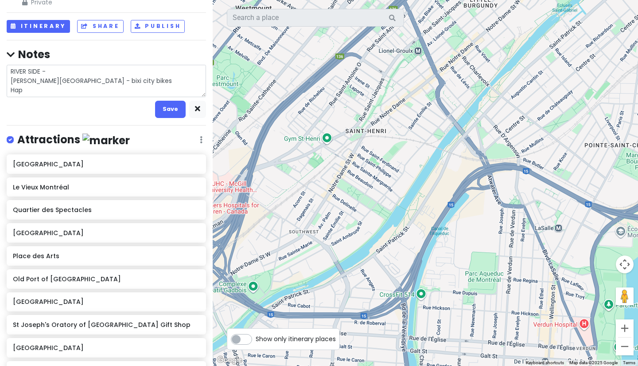
type textarea "x"
type textarea "RIVER SIDE - [PERSON_NAME][GEOGRAPHIC_DATA] - bixi city bikes Happ"
type textarea "x"
type textarea "RIVER SIDE - [PERSON_NAME][GEOGRAPHIC_DATA] - bixi city bikes Happy"
type textarea "x"
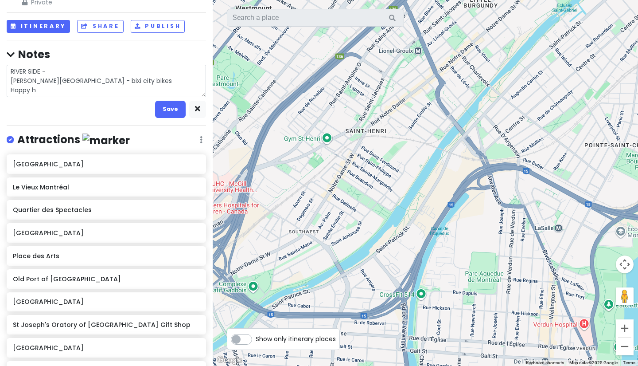
type textarea "RIVER SIDE - [PERSON_NAME][GEOGRAPHIC_DATA] - bixi city bikes Happy ho"
type textarea "x"
type textarea "RIVER SIDE - [PERSON_NAME][GEOGRAPHIC_DATA] - bixi city bikes Happy hou"
type textarea "x"
type textarea "RIVER SIDE - [PERSON_NAME][GEOGRAPHIC_DATA] - bixi city bikes Happy hour"
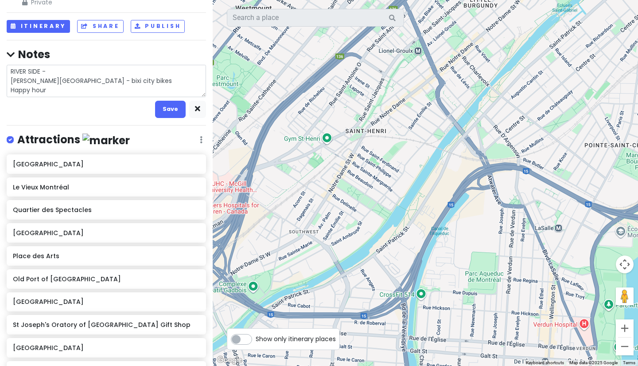
type textarea "x"
type textarea "RIVER SIDE - [PERSON_NAME][GEOGRAPHIC_DATA] - bixi city bikes Happy hour"
type textarea "x"
type textarea "RIVER SIDE - [PERSON_NAME][GEOGRAPHIC_DATA] - bixi city bikes Happy hour e"
type textarea "x"
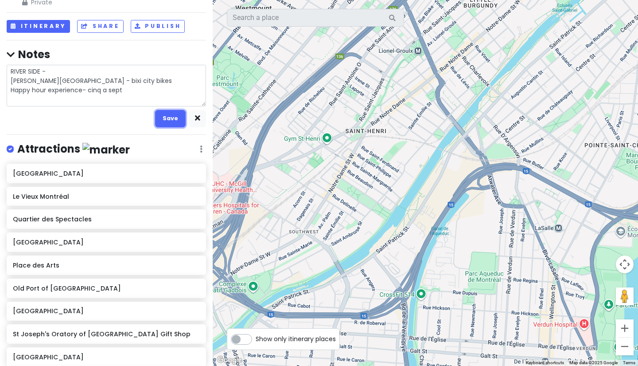
click at [156, 115] on button "Save" at bounding box center [170, 118] width 31 height 17
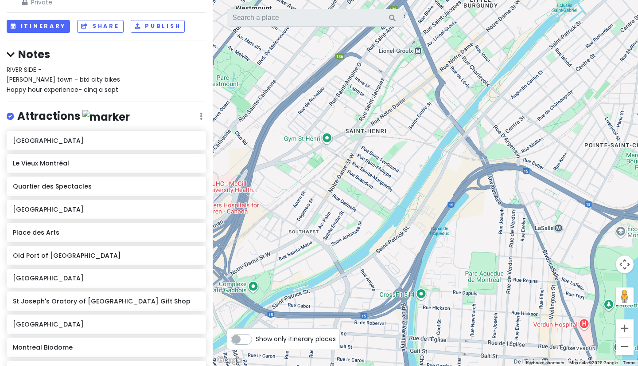
click at [137, 84] on div "RIVER SIDE - [PERSON_NAME][GEOGRAPHIC_DATA] - bixi city bikes Happy hour experi…" at bounding box center [106, 80] width 199 height 30
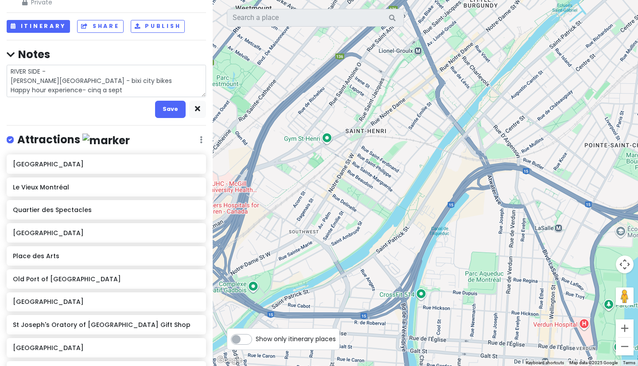
click at [137, 90] on textarea "RIVER SIDE - [PERSON_NAME][GEOGRAPHIC_DATA] - bixi city bikes Happy hour experi…" at bounding box center [106, 81] width 199 height 32
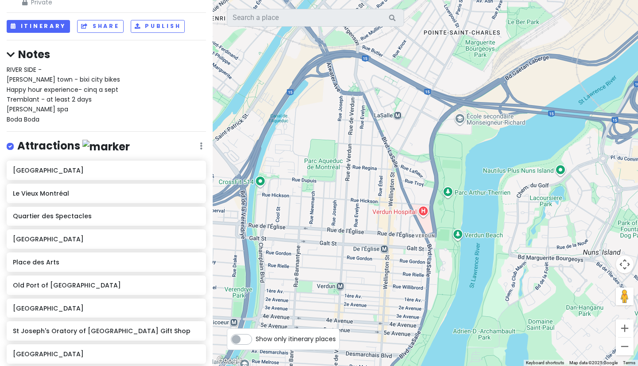
drag, startPoint x: 495, startPoint y: 162, endPoint x: 327, endPoint y: 52, distance: 201.4
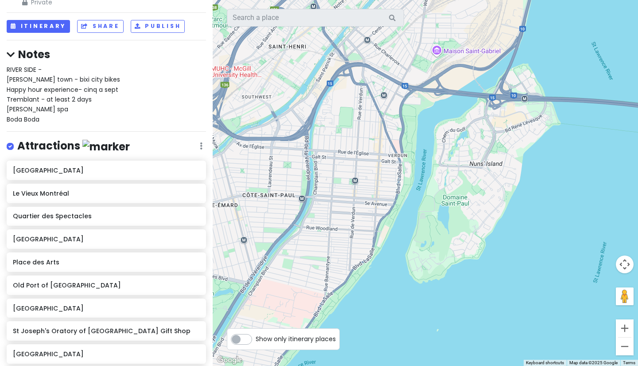
drag, startPoint x: 449, startPoint y: 172, endPoint x: 442, endPoint y: 124, distance: 48.0
click at [442, 124] on div at bounding box center [425, 183] width 425 height 366
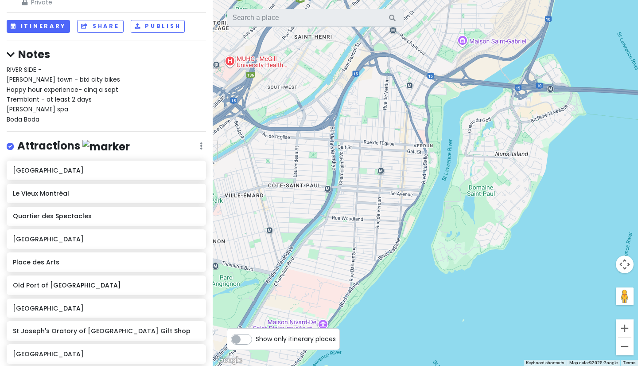
drag, startPoint x: 441, startPoint y: 125, endPoint x: 468, endPoint y: 115, distance: 29.2
click at [468, 115] on div at bounding box center [425, 183] width 425 height 366
click at [181, 110] on div "RIVER SIDE - [PERSON_NAME][GEOGRAPHIC_DATA] - bixi city bikes Happy hour experi…" at bounding box center [106, 94] width 199 height 59
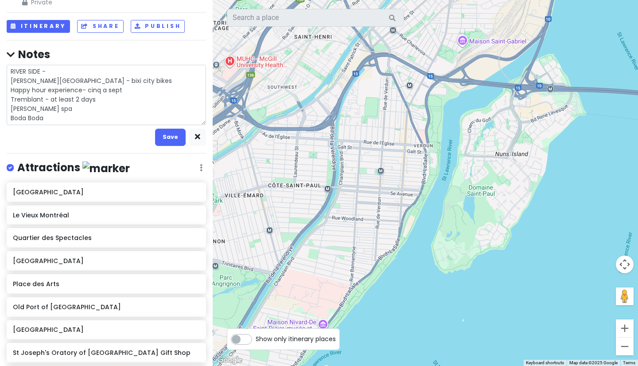
click at [157, 119] on textarea "RIVER SIDE - [PERSON_NAME][GEOGRAPHIC_DATA] - bixi city bikes Happy hour experi…" at bounding box center [106, 95] width 199 height 60
click at [117, 92] on textarea "RIVER SIDE - [PERSON_NAME][GEOGRAPHIC_DATA] - bixi city bikes Happy hour experi…" at bounding box center [106, 95] width 199 height 60
click at [116, 96] on textarea "RIVER SIDE - [PERSON_NAME][GEOGRAPHIC_DATA] - bixi city bikes Happy hour experi…" at bounding box center [106, 95] width 199 height 60
click at [91, 114] on textarea "RIVER SIDE - [PERSON_NAME][GEOGRAPHIC_DATA] - bixi city bikes Happy hour experi…" at bounding box center [106, 95] width 199 height 60
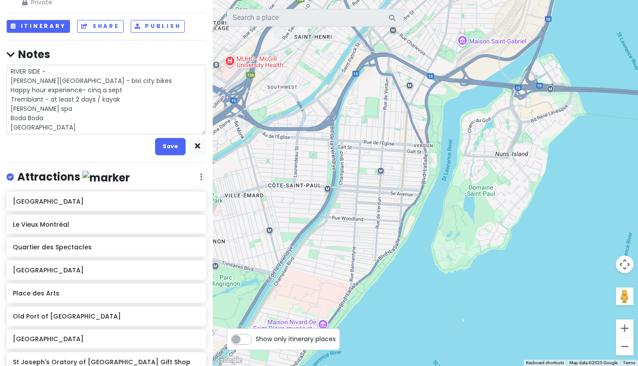
drag, startPoint x: 79, startPoint y: 129, endPoint x: 9, endPoint y: 127, distance: 69.6
click at [9, 127] on textarea "RIVER SIDE - [PERSON_NAME][GEOGRAPHIC_DATA] - bixi city bikes Happy hour experi…" at bounding box center [106, 100] width 199 height 70
click at [42, 101] on textarea "RIVER SIDE - [PERSON_NAME][GEOGRAPHIC_DATA] - bixi city bikes Happy hour experi…" at bounding box center [106, 100] width 199 height 70
click at [50, 113] on textarea "RIVER SIDE - [PERSON_NAME][GEOGRAPHIC_DATA] - bixi city bikes Happy hour experi…" at bounding box center [106, 100] width 199 height 70
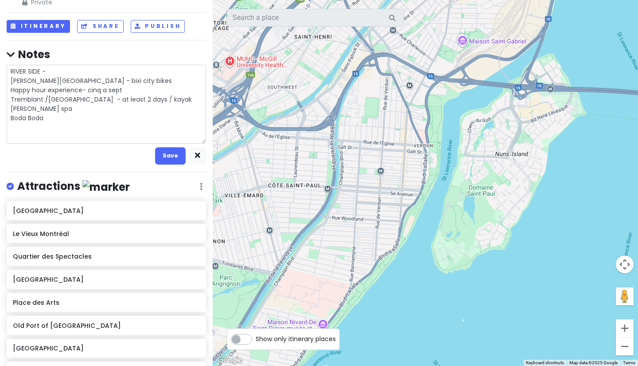
click at [165, 98] on textarea "RIVER SIDE - [PERSON_NAME][GEOGRAPHIC_DATA] - bixi city bikes Happy hour experi…" at bounding box center [106, 104] width 199 height 79
click at [164, 153] on button "Save" at bounding box center [170, 155] width 31 height 17
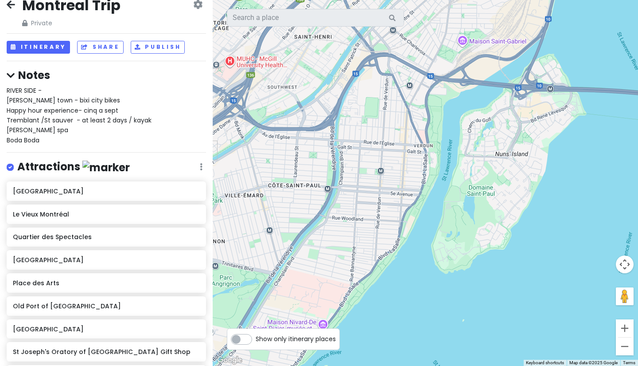
scroll to position [0, 0]
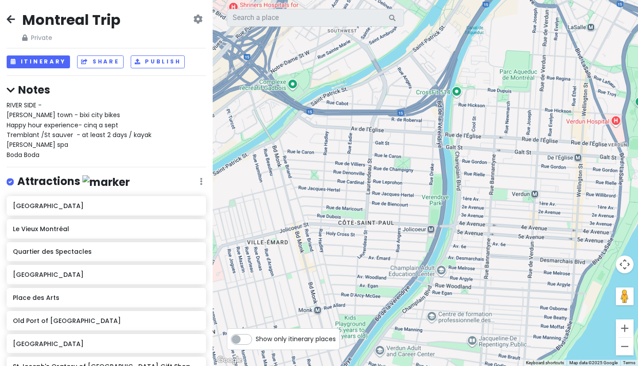
drag, startPoint x: 252, startPoint y: 183, endPoint x: 282, endPoint y: 223, distance: 49.7
click at [282, 223] on div at bounding box center [425, 183] width 425 height 366
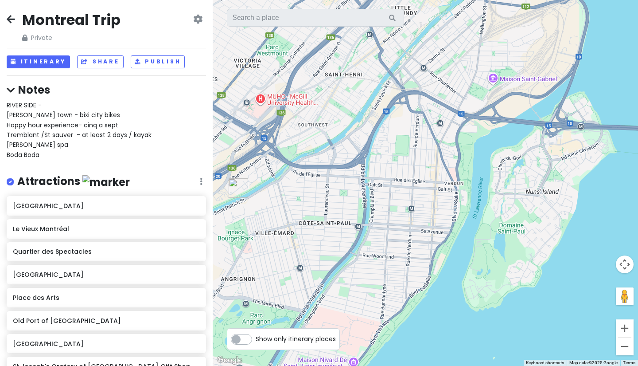
click at [42, 114] on span "RIVER SIDE - [PERSON_NAME][GEOGRAPHIC_DATA] - bixi city bikes Happy hour experi…" at bounding box center [79, 130] width 145 height 59
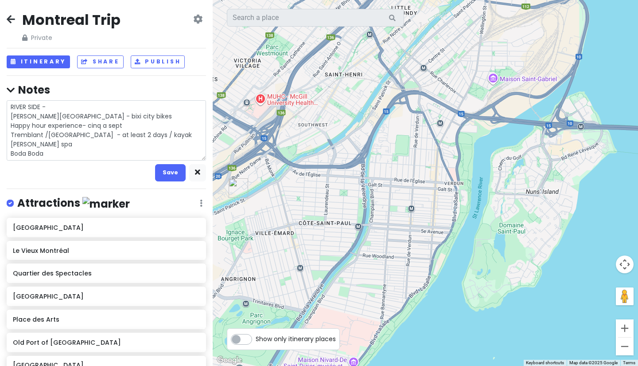
click at [78, 148] on textarea "RIVER SIDE - [PERSON_NAME][GEOGRAPHIC_DATA] - bixi city bikes Happy hour experi…" at bounding box center [106, 130] width 199 height 60
click at [79, 149] on textarea "RIVER SIDE - [PERSON_NAME][GEOGRAPHIC_DATA] - bixi city bikes Happy hour experi…" at bounding box center [106, 130] width 199 height 60
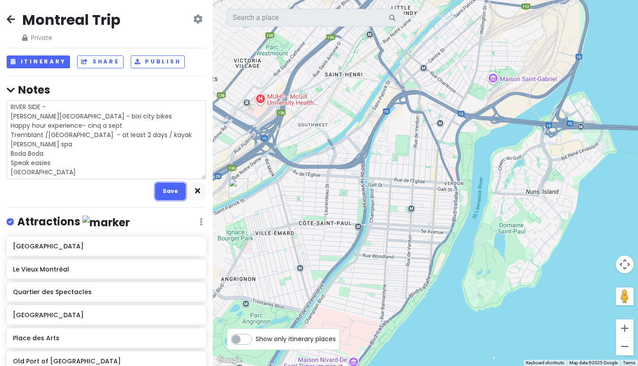
click at [163, 184] on button "Save" at bounding box center [170, 191] width 31 height 17
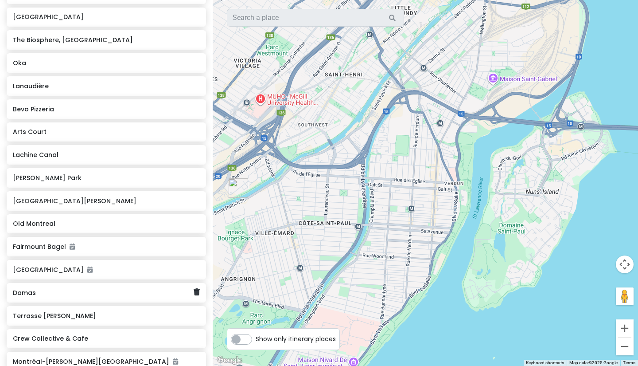
scroll to position [310, 0]
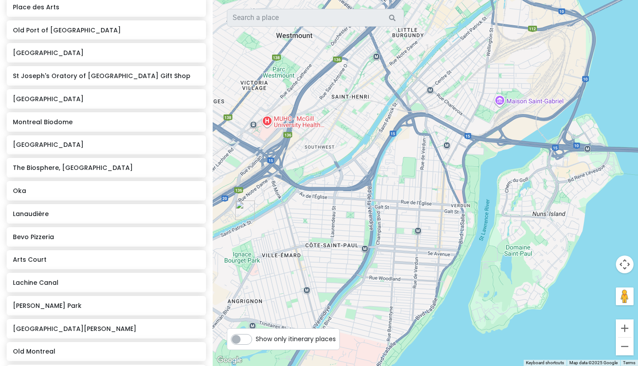
drag, startPoint x: 309, startPoint y: 182, endPoint x: 315, endPoint y: 202, distance: 20.8
click at [315, 202] on div at bounding box center [425, 183] width 425 height 366
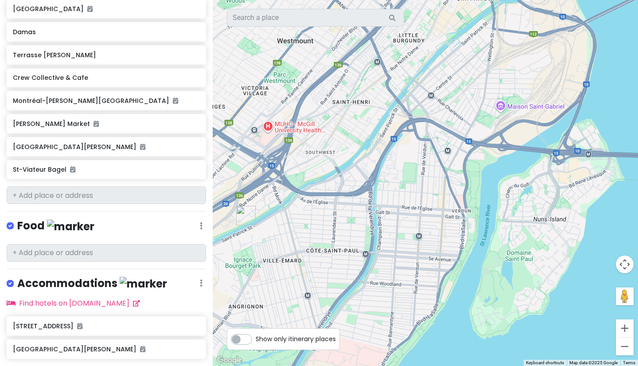
scroll to position [709, 0]
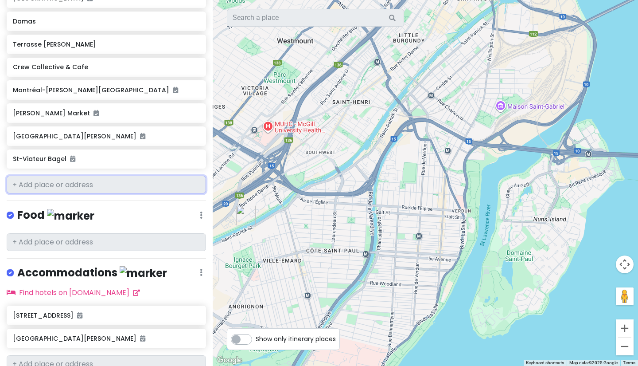
click at [82, 185] on input "text" at bounding box center [106, 185] width 199 height 18
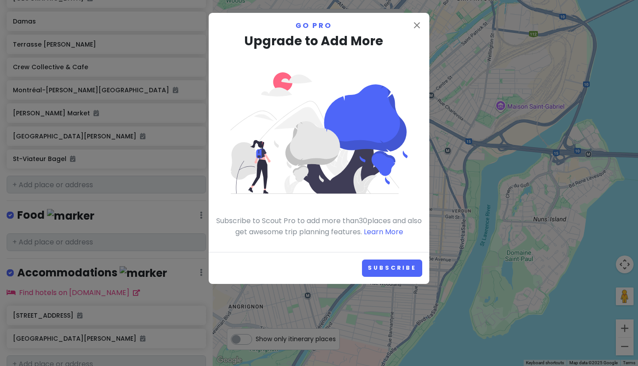
click at [422, 27] on div "close Go Pro Upgrade to Add More Subscribe to Scout Pro to add more than 30 pla…" at bounding box center [319, 132] width 221 height 239
click at [422, 30] on icon "close" at bounding box center [417, 25] width 11 height 11
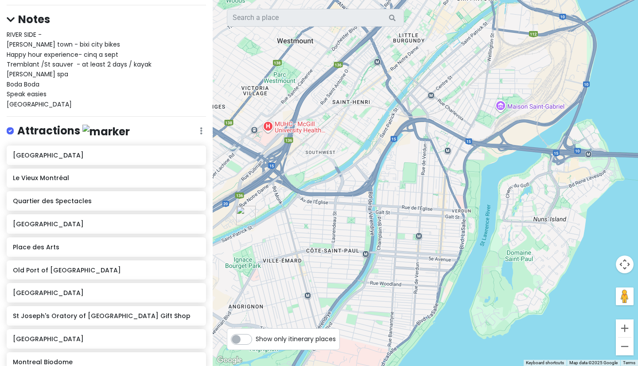
scroll to position [0, 0]
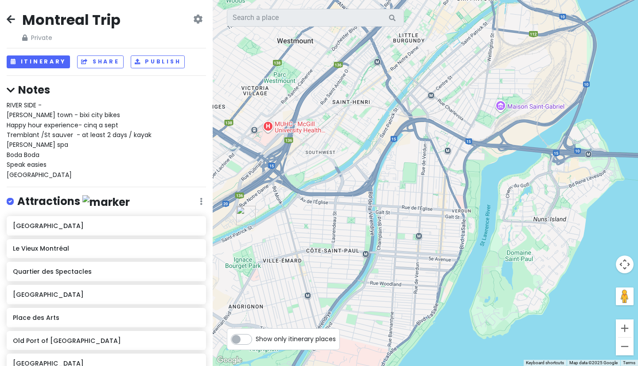
click at [44, 148] on div "RIVER SIDE - [PERSON_NAME][GEOGRAPHIC_DATA] - bixi city bikes Happy hour experi…" at bounding box center [106, 139] width 199 height 79
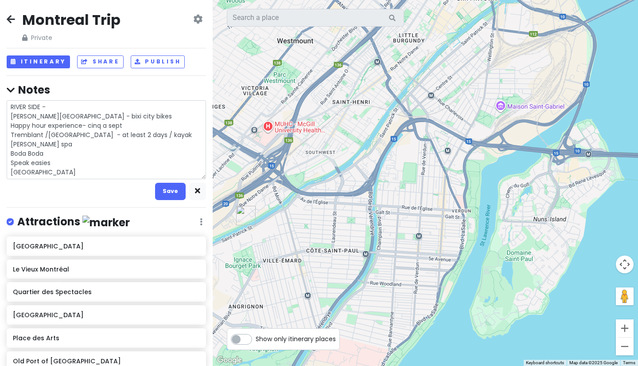
click at [52, 170] on textarea "RIVER SIDE - [PERSON_NAME][GEOGRAPHIC_DATA] - bixi city bikes Happy hour experi…" at bounding box center [106, 139] width 199 height 79
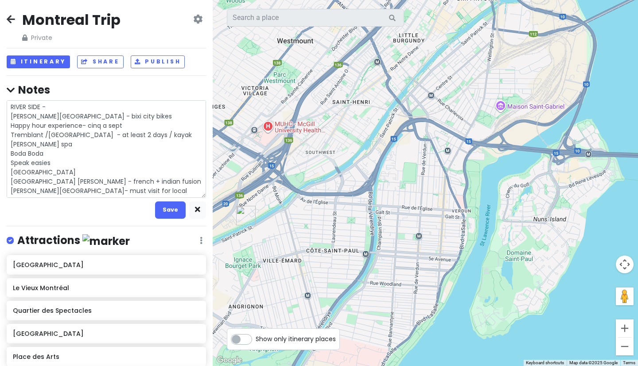
drag, startPoint x: 157, startPoint y: 191, endPoint x: 5, endPoint y: 187, distance: 152.5
click at [5, 187] on div "Montreal Trip Private Change Dates Make a Copy Delete Trip Go Pro ⚡️ Give Feedb…" at bounding box center [106, 183] width 213 height 366
drag, startPoint x: 13, startPoint y: 115, endPoint x: 46, endPoint y: 115, distance: 32.8
click at [46, 115] on textarea "RIVER SIDE - [PERSON_NAME][GEOGRAPHIC_DATA] - bixi city bikes Happy hour experi…" at bounding box center [106, 149] width 199 height 98
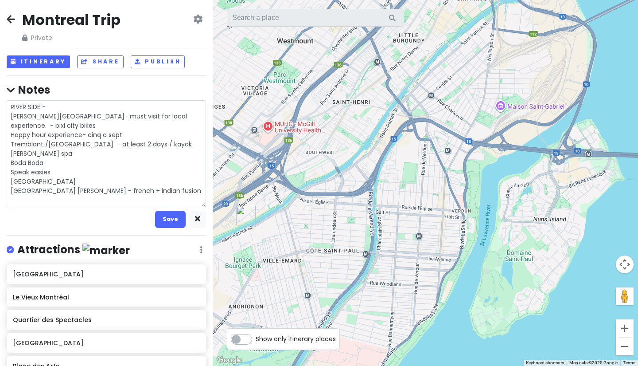
click at [47, 115] on textarea "RIVER SIDE - [PERSON_NAME][GEOGRAPHIC_DATA]- must visit for local experience. -…" at bounding box center [106, 153] width 199 height 107
click at [161, 116] on textarea "RIVER SIDE - [PERSON_NAME][GEOGRAPHIC_DATA]- must visit for local experience. -…" at bounding box center [106, 153] width 199 height 107
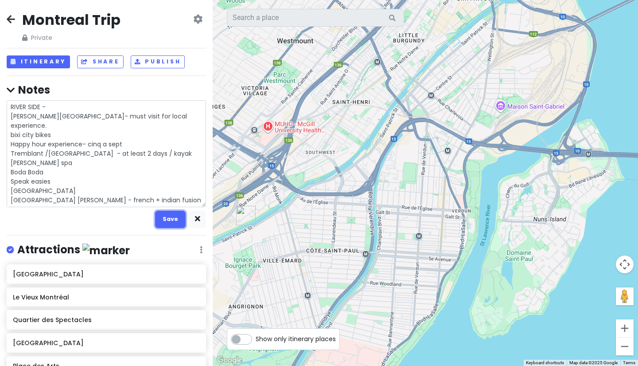
click at [173, 213] on button "Save" at bounding box center [170, 219] width 31 height 17
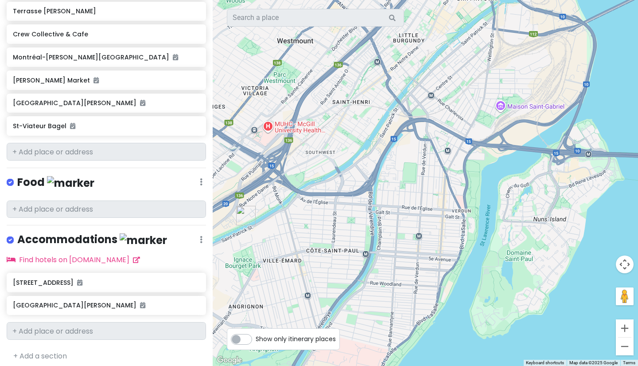
scroll to position [766, 0]
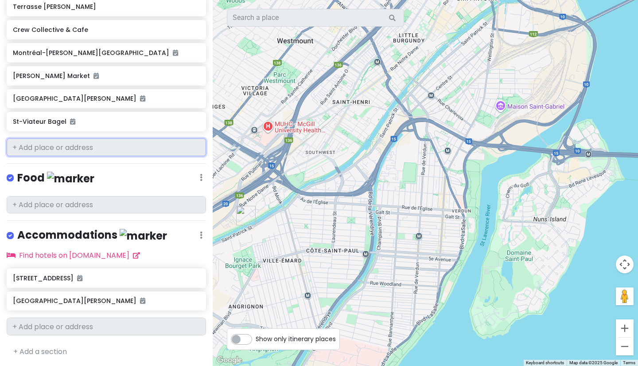
click at [124, 147] on input "text" at bounding box center [106, 147] width 199 height 18
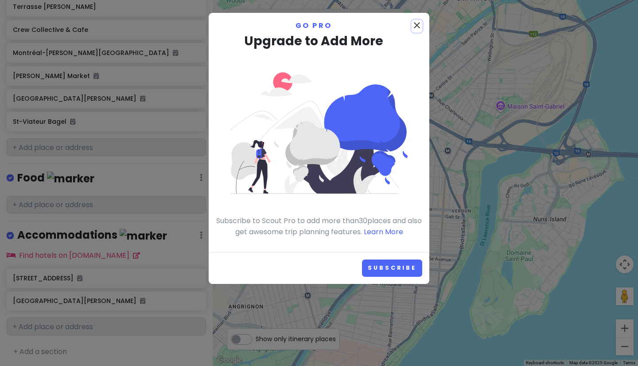
click at [420, 22] on icon "close" at bounding box center [417, 25] width 11 height 11
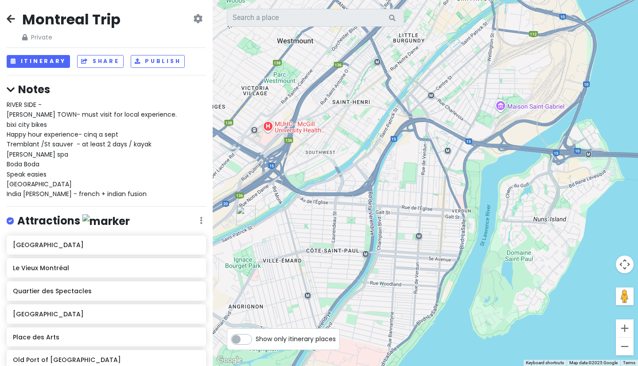
scroll to position [0, 0]
click at [50, 168] on div "RIVER SIDE - [PERSON_NAME][GEOGRAPHIC_DATA]- must visit for local experience. b…" at bounding box center [106, 149] width 199 height 99
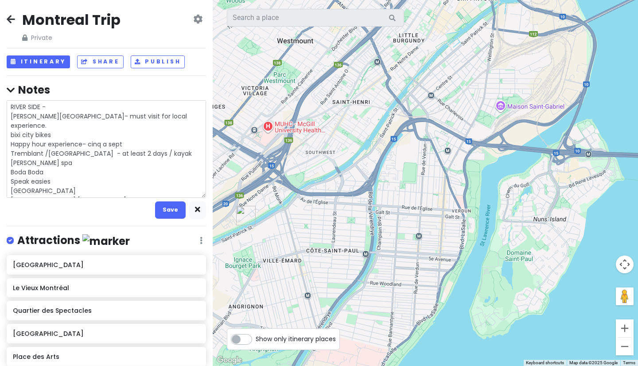
click at [141, 196] on textarea "RIVER SIDE - [PERSON_NAME][GEOGRAPHIC_DATA]- must visit for local experience. b…" at bounding box center [106, 149] width 199 height 98
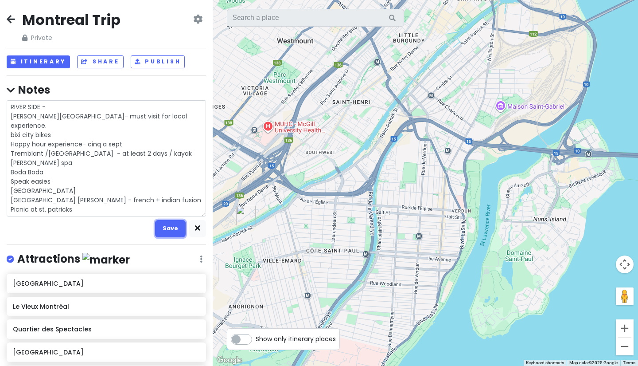
click at [168, 226] on button "Save" at bounding box center [170, 228] width 31 height 17
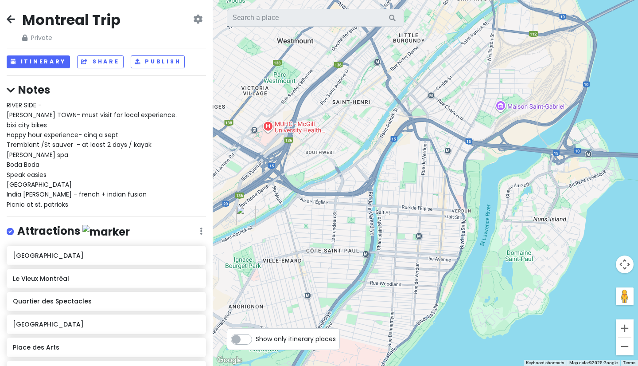
click at [36, 166] on span "RIVER SIDE - [PERSON_NAME][GEOGRAPHIC_DATA]- must visit for local experience. b…" at bounding box center [92, 155] width 170 height 108
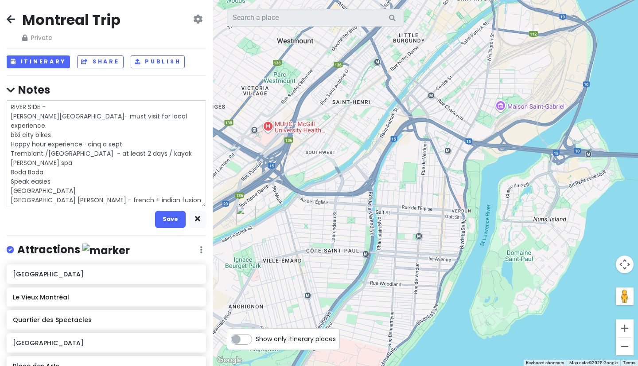
click at [107, 204] on textarea "RIVER SIDE - [PERSON_NAME][GEOGRAPHIC_DATA]- must visit for local experience. b…" at bounding box center [106, 153] width 199 height 107
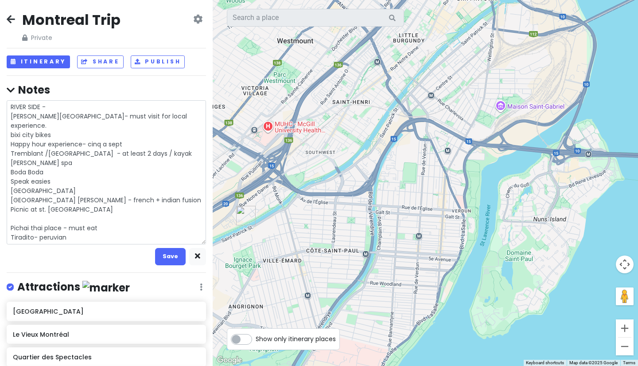
click at [164, 242] on textarea "RIVER SIDE - [PERSON_NAME][GEOGRAPHIC_DATA]- must visit for local experience. b…" at bounding box center [106, 172] width 199 height 144
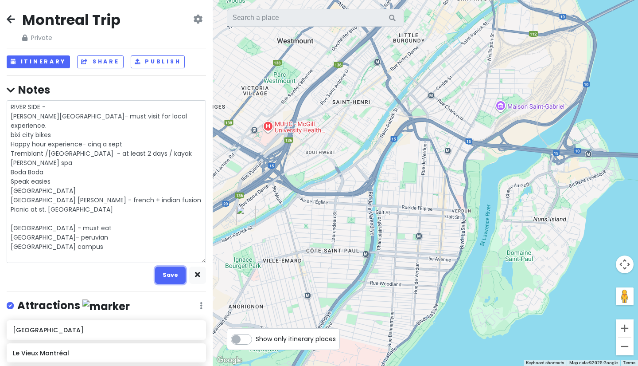
click at [172, 275] on button "Save" at bounding box center [170, 274] width 31 height 17
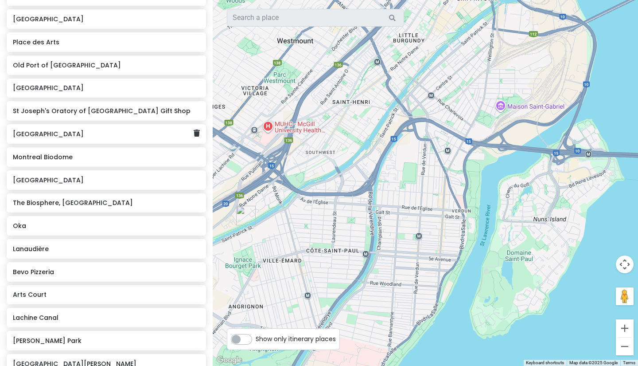
scroll to position [310, 0]
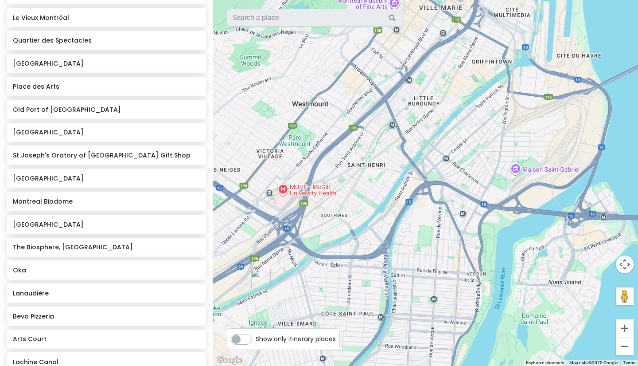
drag, startPoint x: 271, startPoint y: 174, endPoint x: 284, endPoint y: 239, distance: 66.1
click at [284, 239] on div at bounding box center [425, 183] width 425 height 366
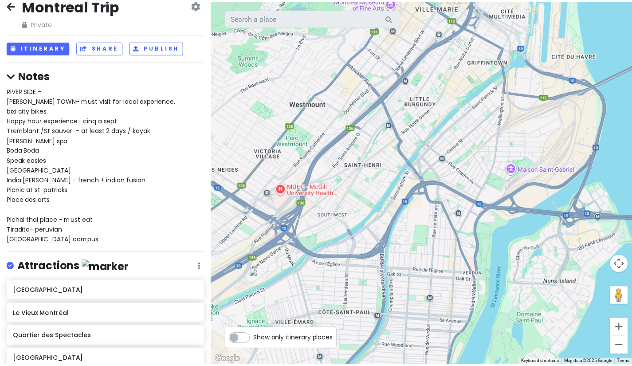
scroll to position [0, 0]
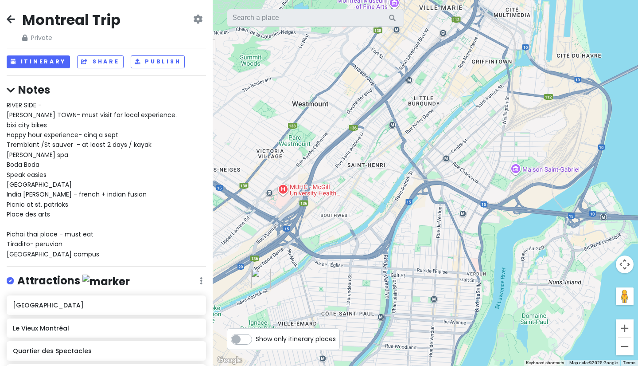
click at [9, 20] on icon at bounding box center [11, 19] width 8 height 7
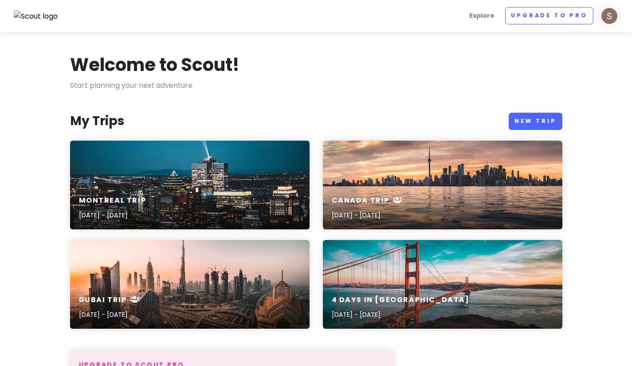
drag, startPoint x: 26, startPoint y: 0, endPoint x: 311, endPoint y: 102, distance: 302.4
click at [311, 102] on div "Welcome to Scout! Start planning your next adventure My Trips New Trip [GEOGRAP…" at bounding box center [315, 367] width 505 height 628
